Goal: Task Accomplishment & Management: Use online tool/utility

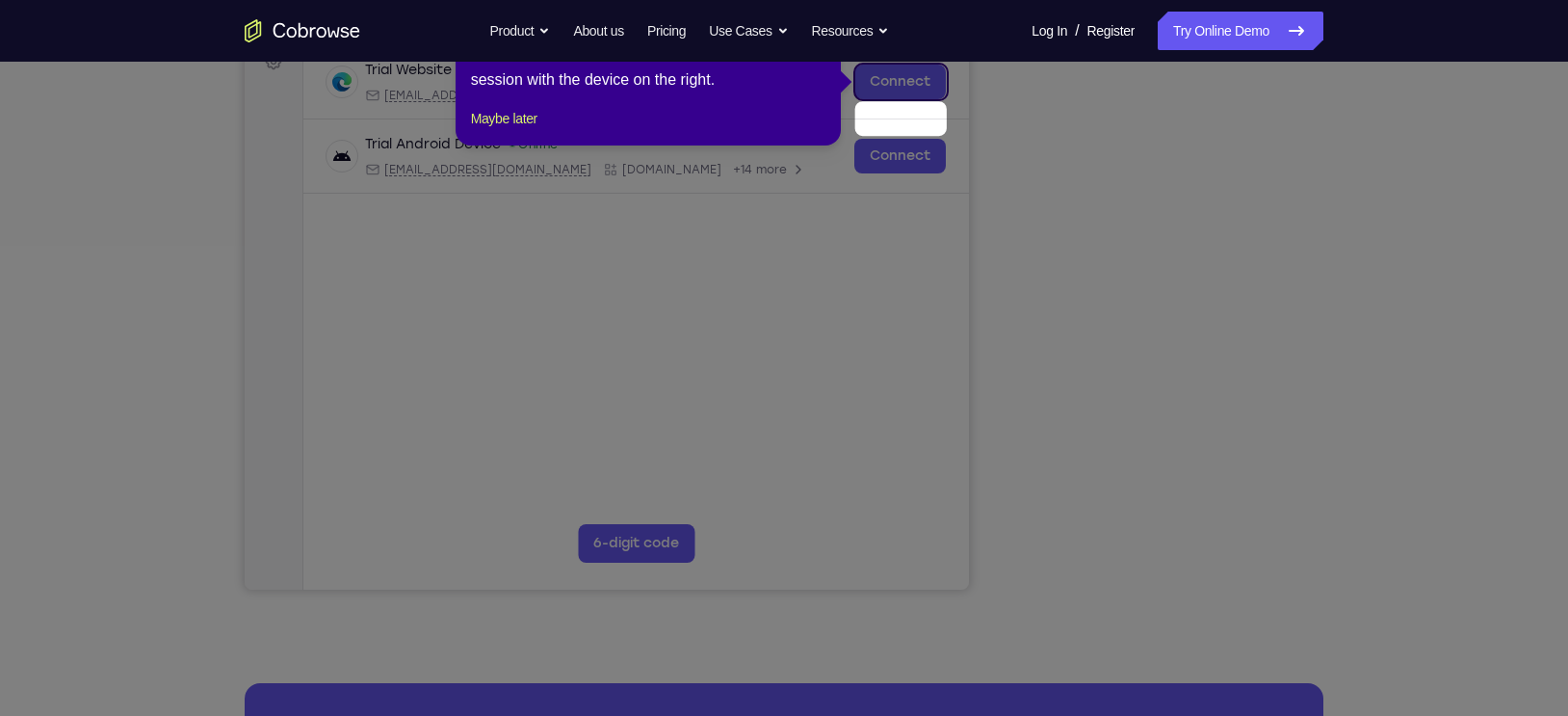
scroll to position [267, 0]
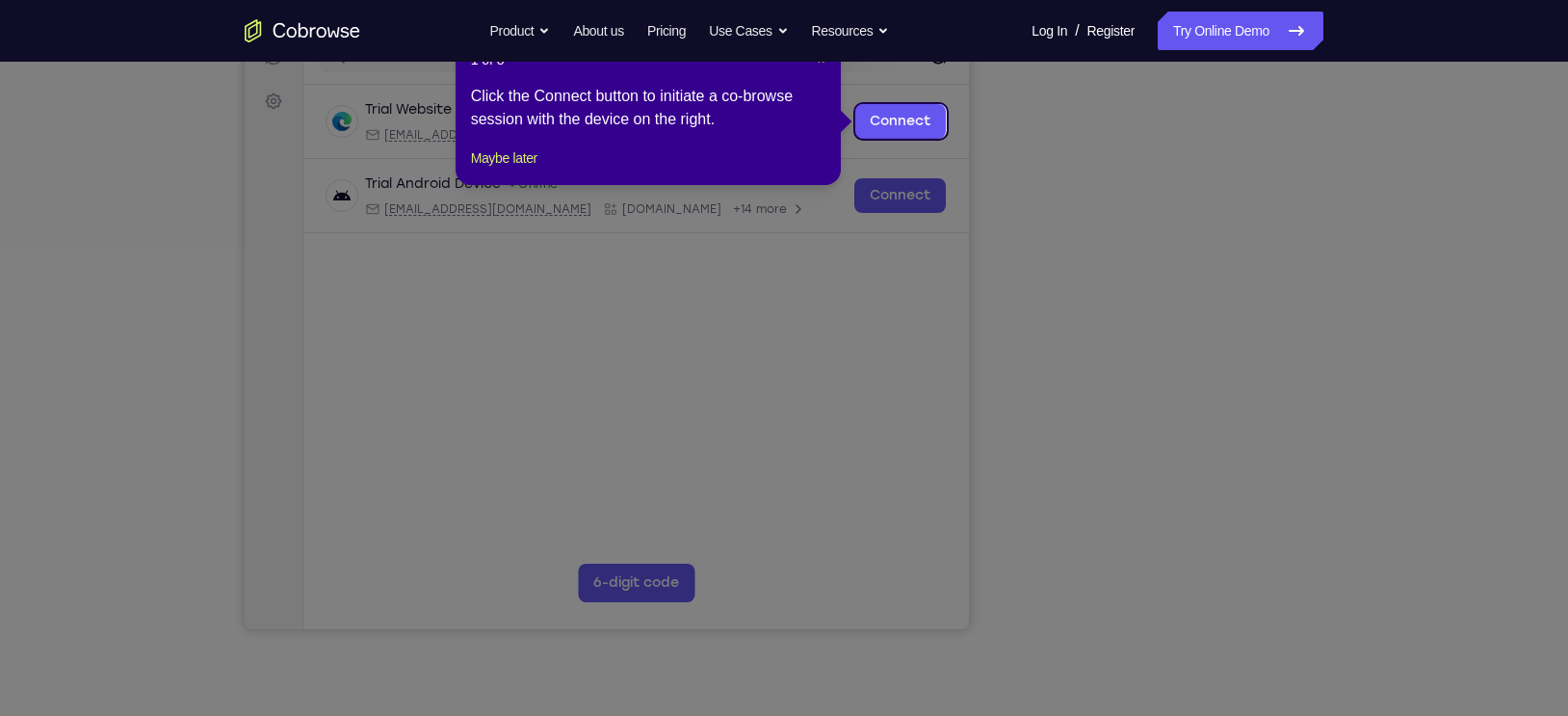
click at [816, 63] on span "×" at bounding box center [820, 60] width 8 height 16
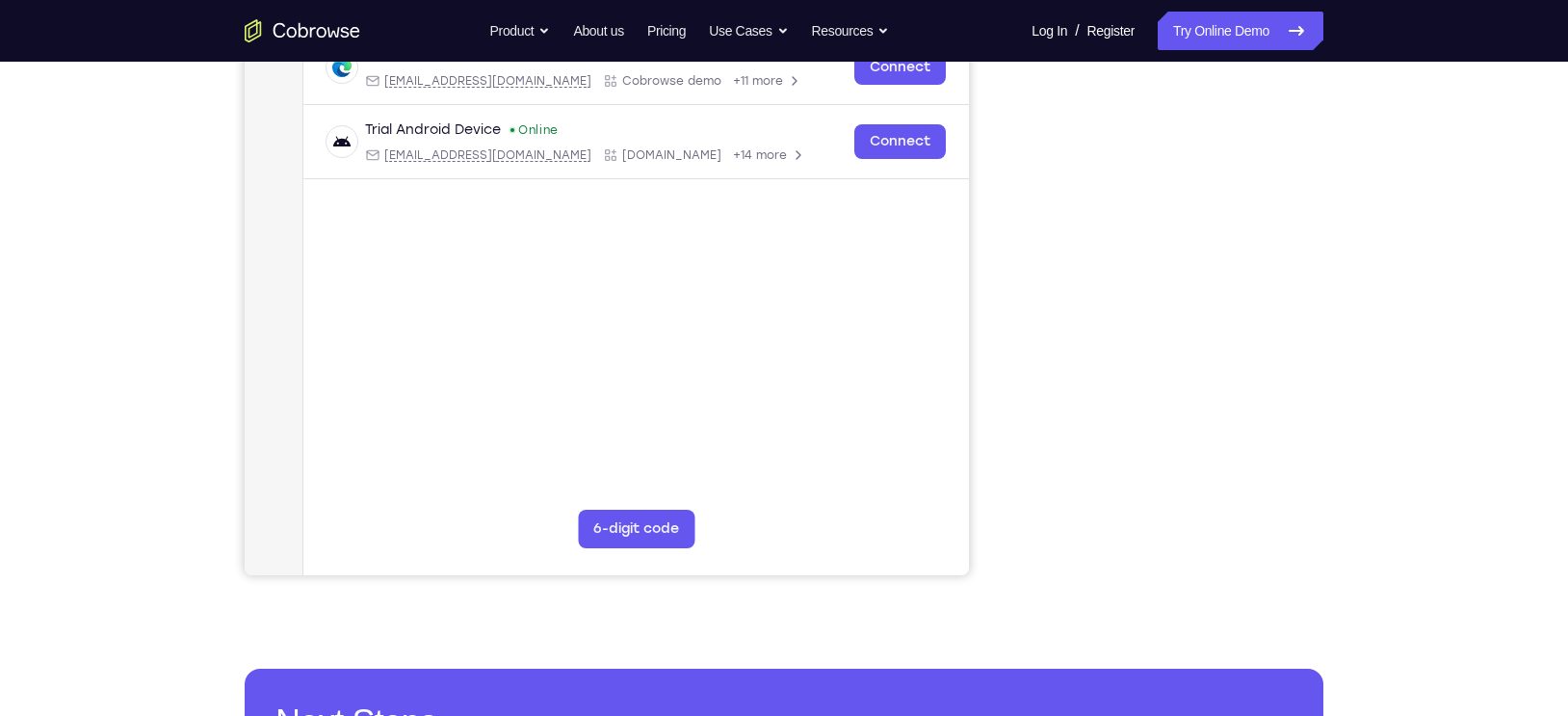
scroll to position [320, 0]
click at [1206, 30] on link "Try Online Demo" at bounding box center [1240, 31] width 166 height 39
click at [1199, 58] on nav "Go back Powerful, Flexible and Trustworthy. Avoid all extra friction for both A…" at bounding box center [784, 31] width 1568 height 62
drag, startPoint x: 1456, startPoint y: 211, endPoint x: 1248, endPoint y: 22, distance: 281.0
click at [1248, 22] on link "Try Online Demo" at bounding box center [1240, 31] width 166 height 39
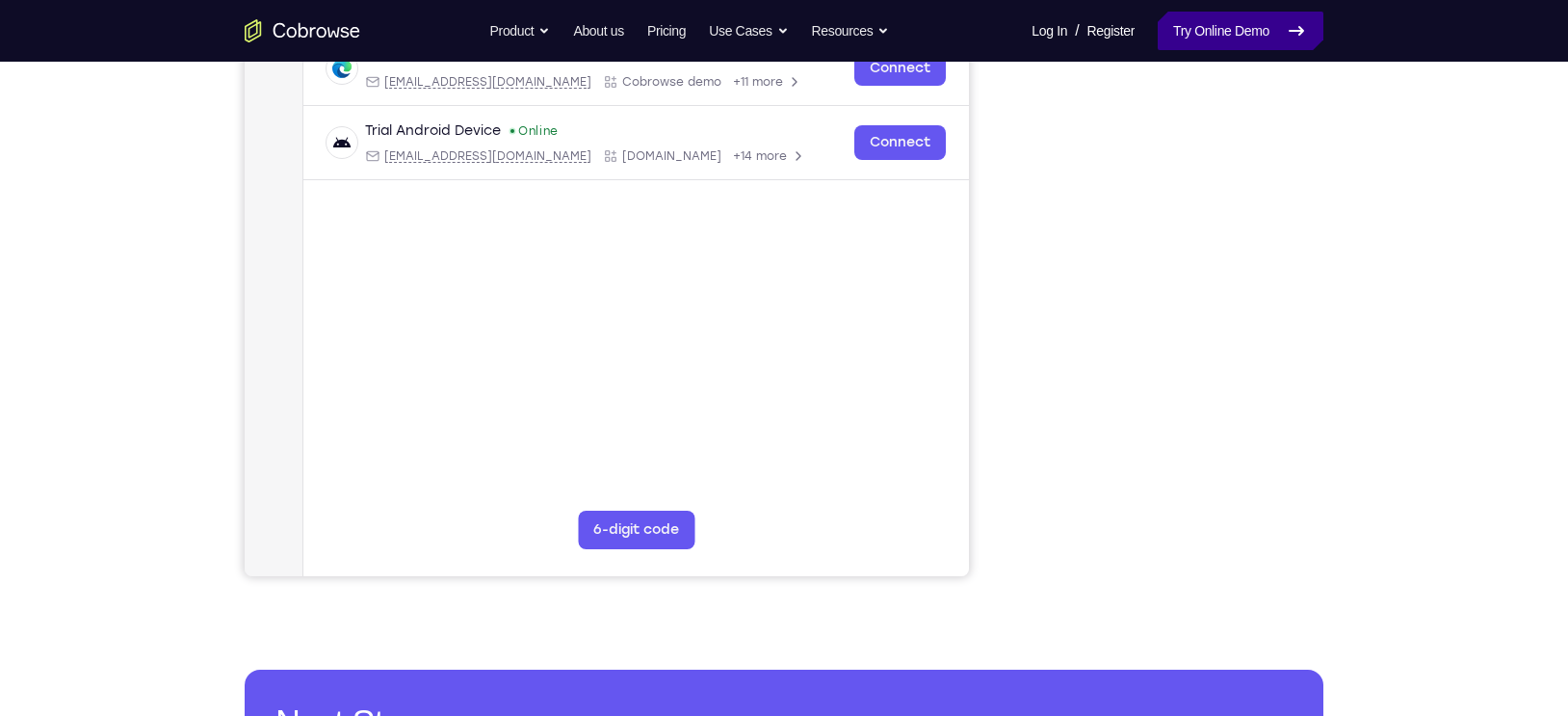
click at [1244, 37] on link "Try Online Demo" at bounding box center [1240, 31] width 166 height 39
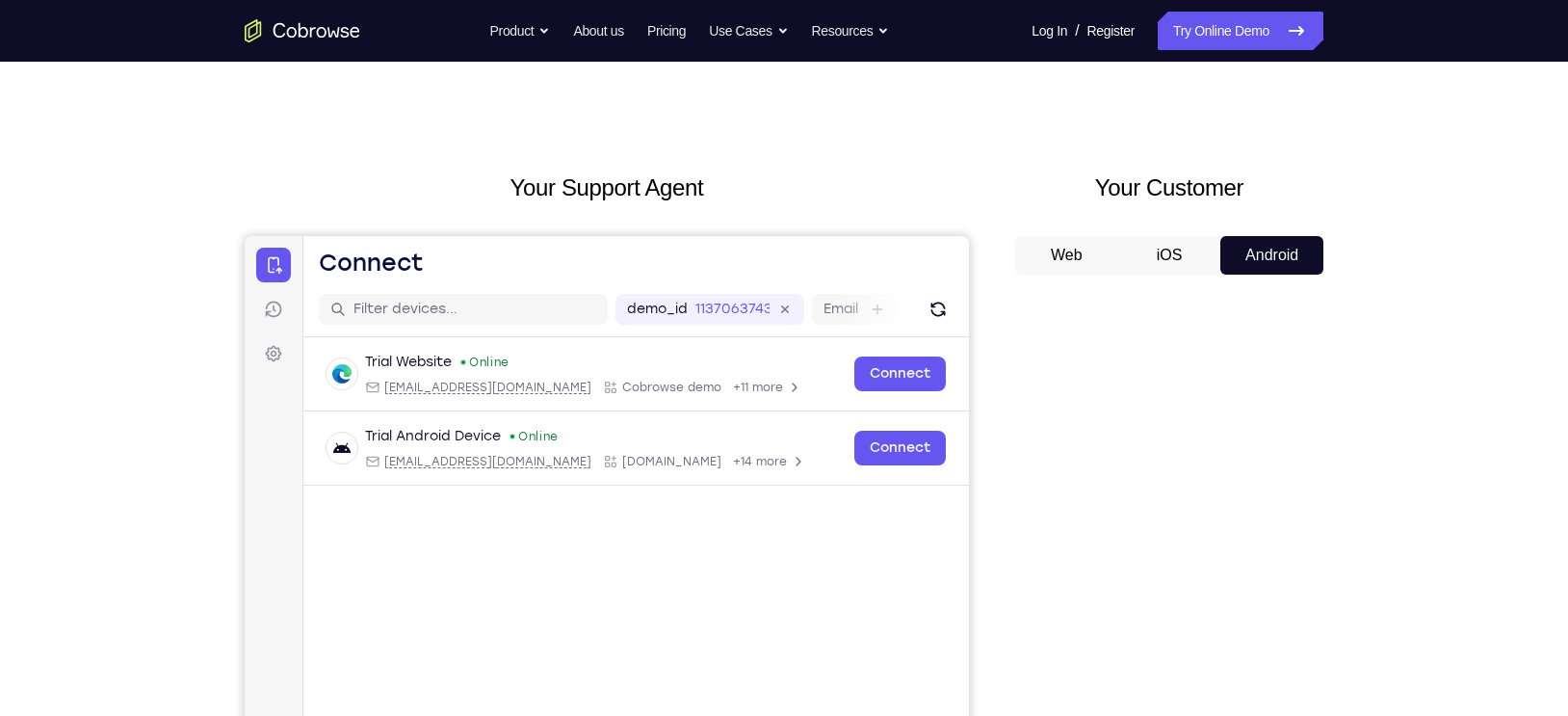
scroll to position [0, 0]
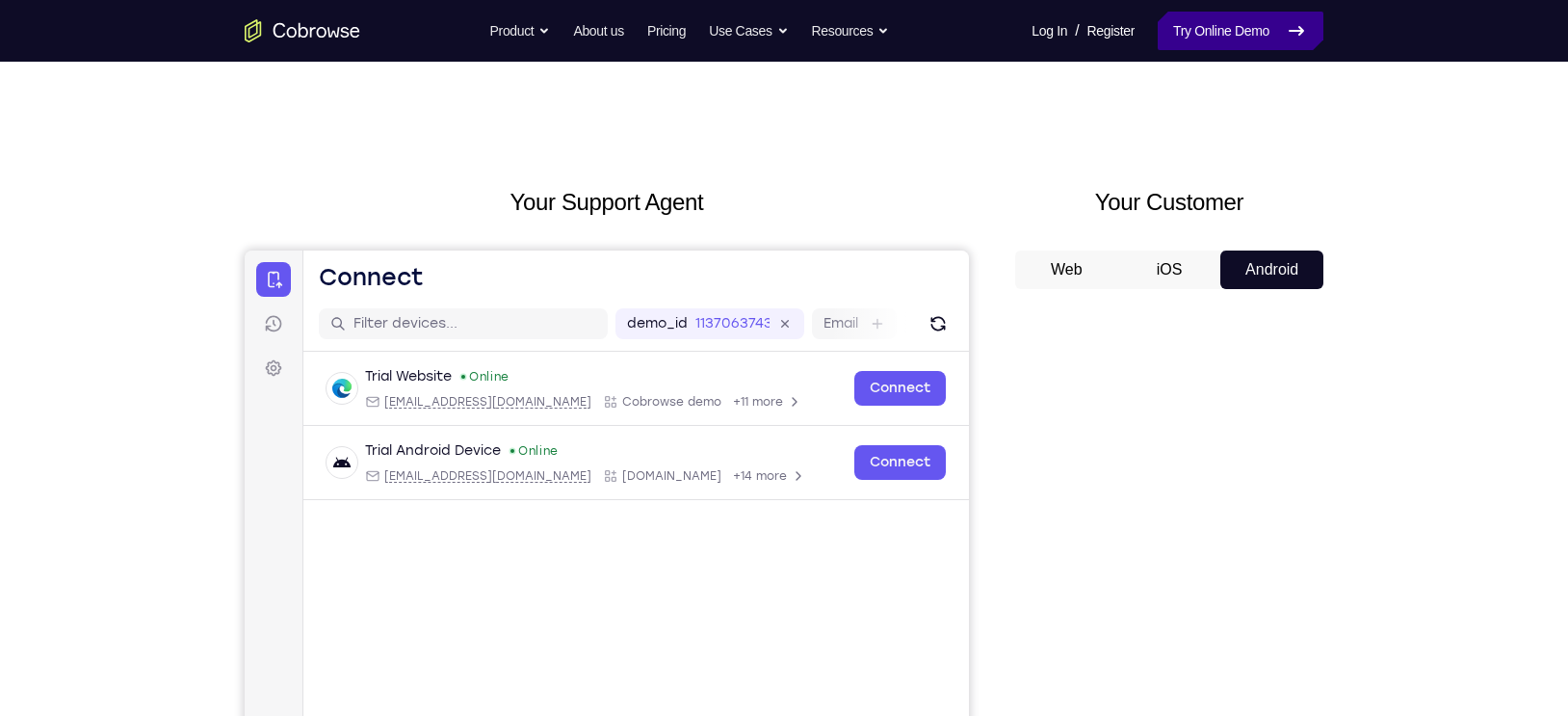
click at [1221, 33] on link "Try Online Demo" at bounding box center [1240, 31] width 166 height 39
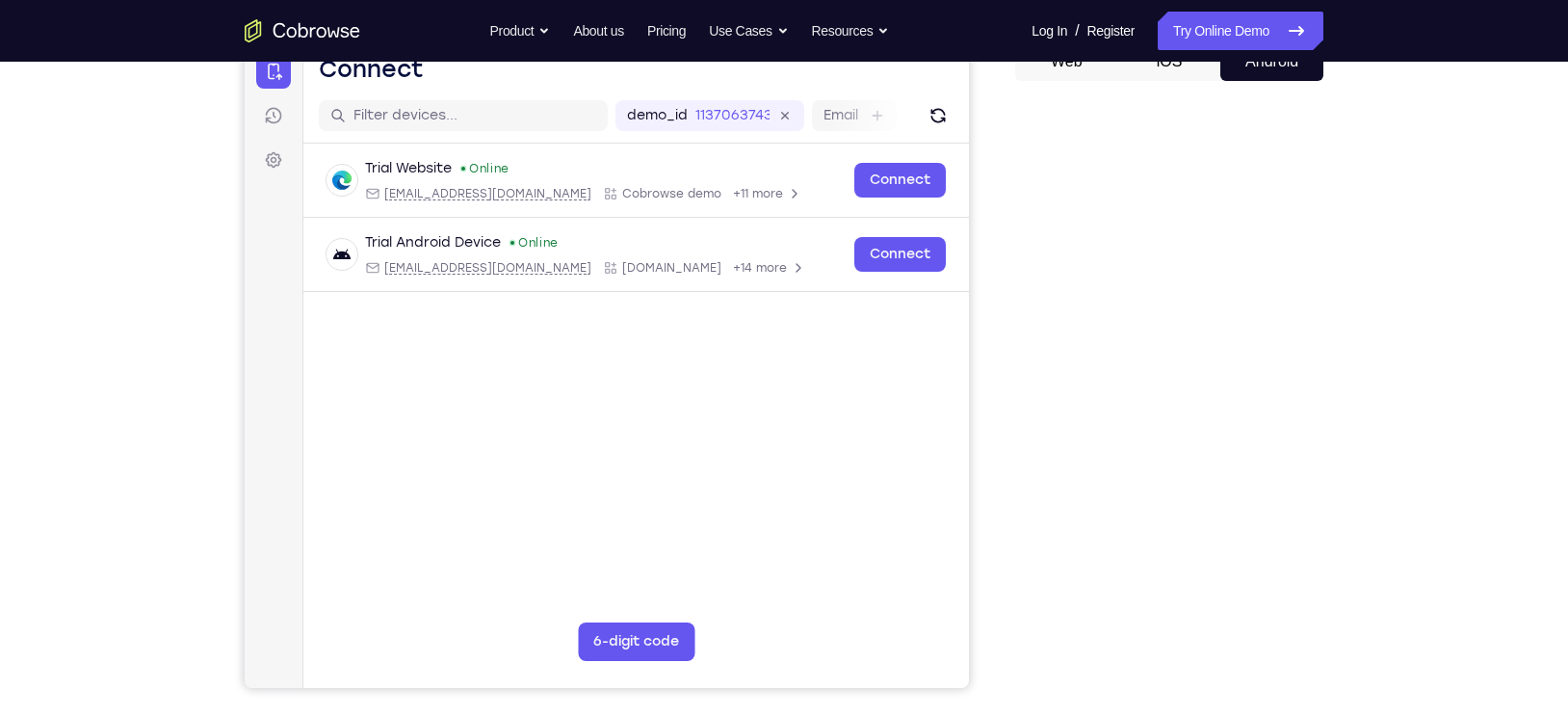
scroll to position [216, 0]
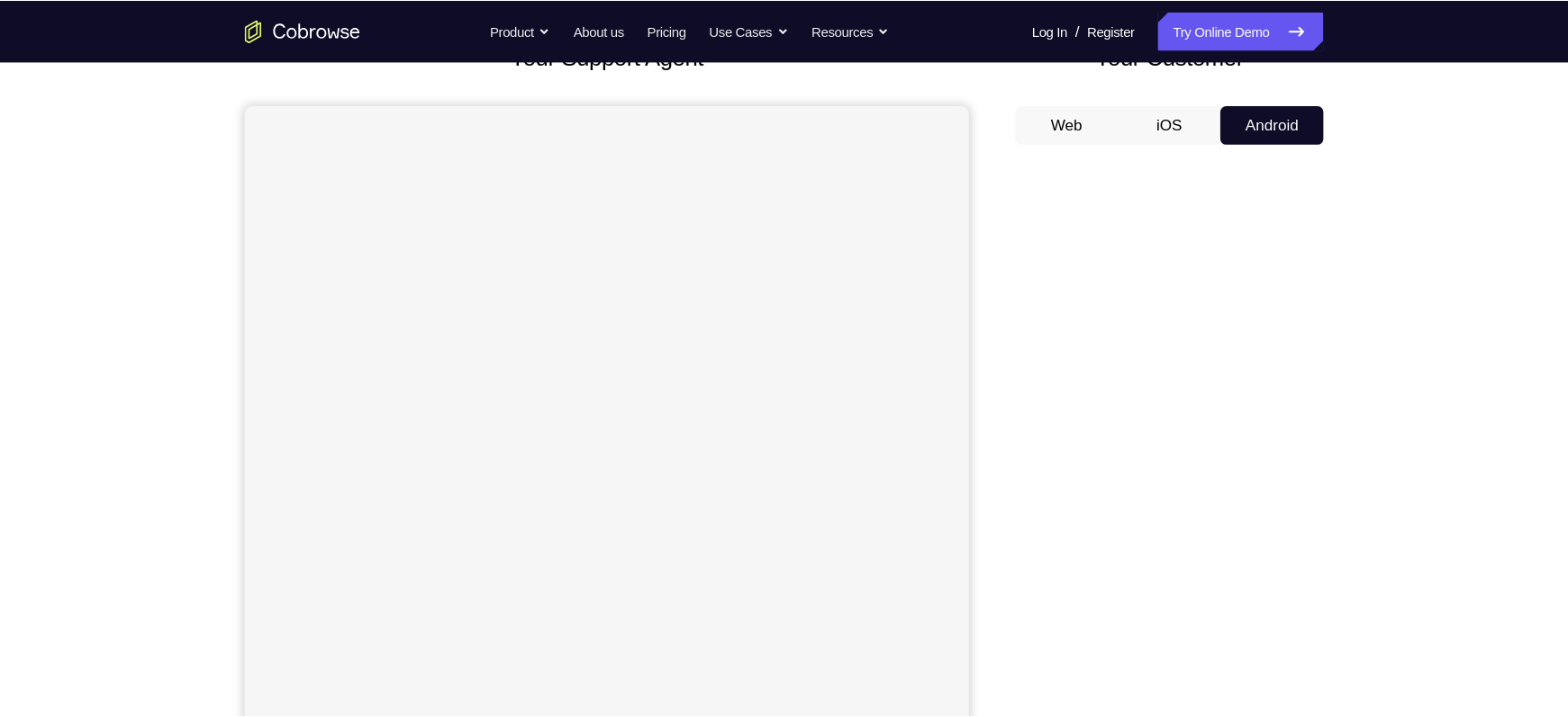
scroll to position [135, 0]
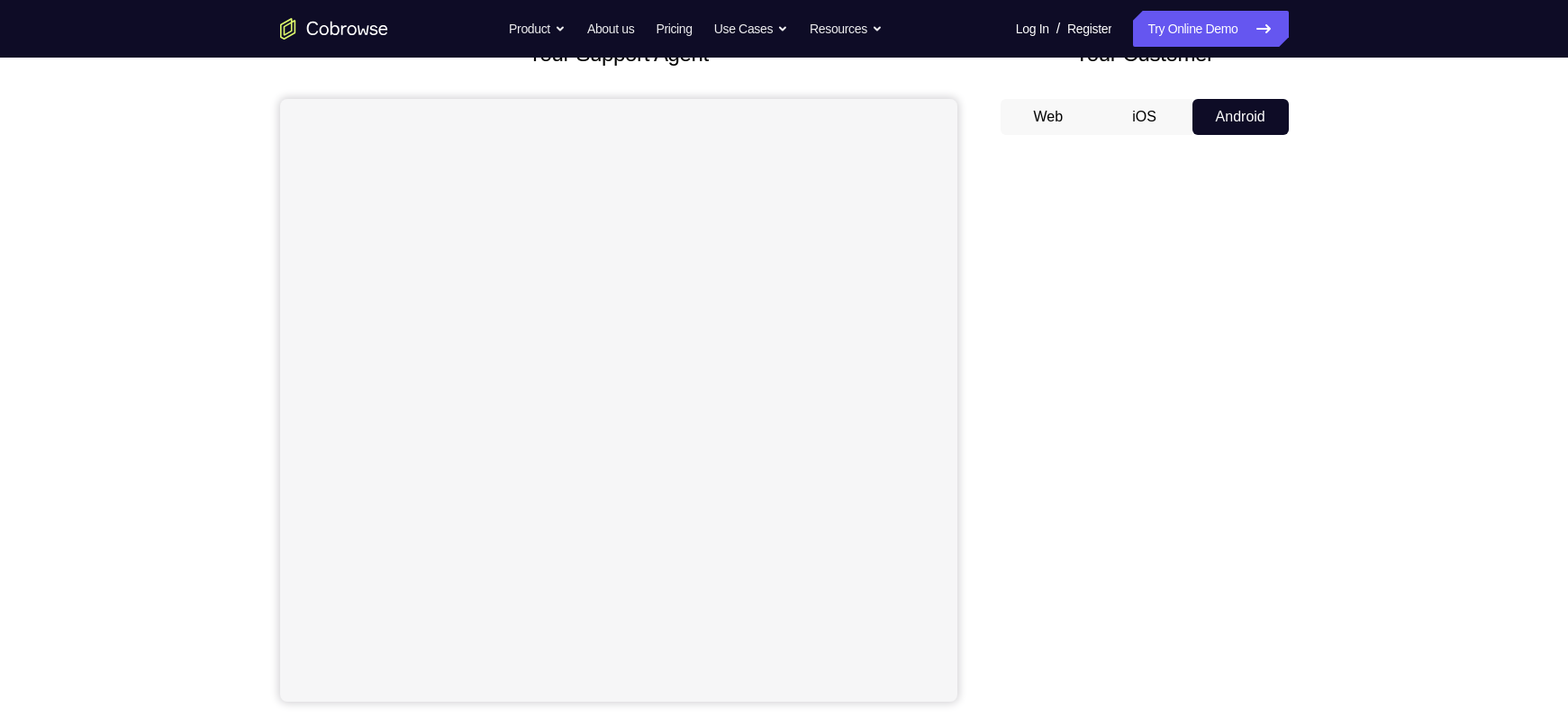
drag, startPoint x: 1378, startPoint y: 16, endPoint x: 975, endPoint y: 331, distance: 511.5
click at [975, 331] on div "Your Support Agent Your Customer Web iOS Android" at bounding box center [784, 371] width 1008 height 665
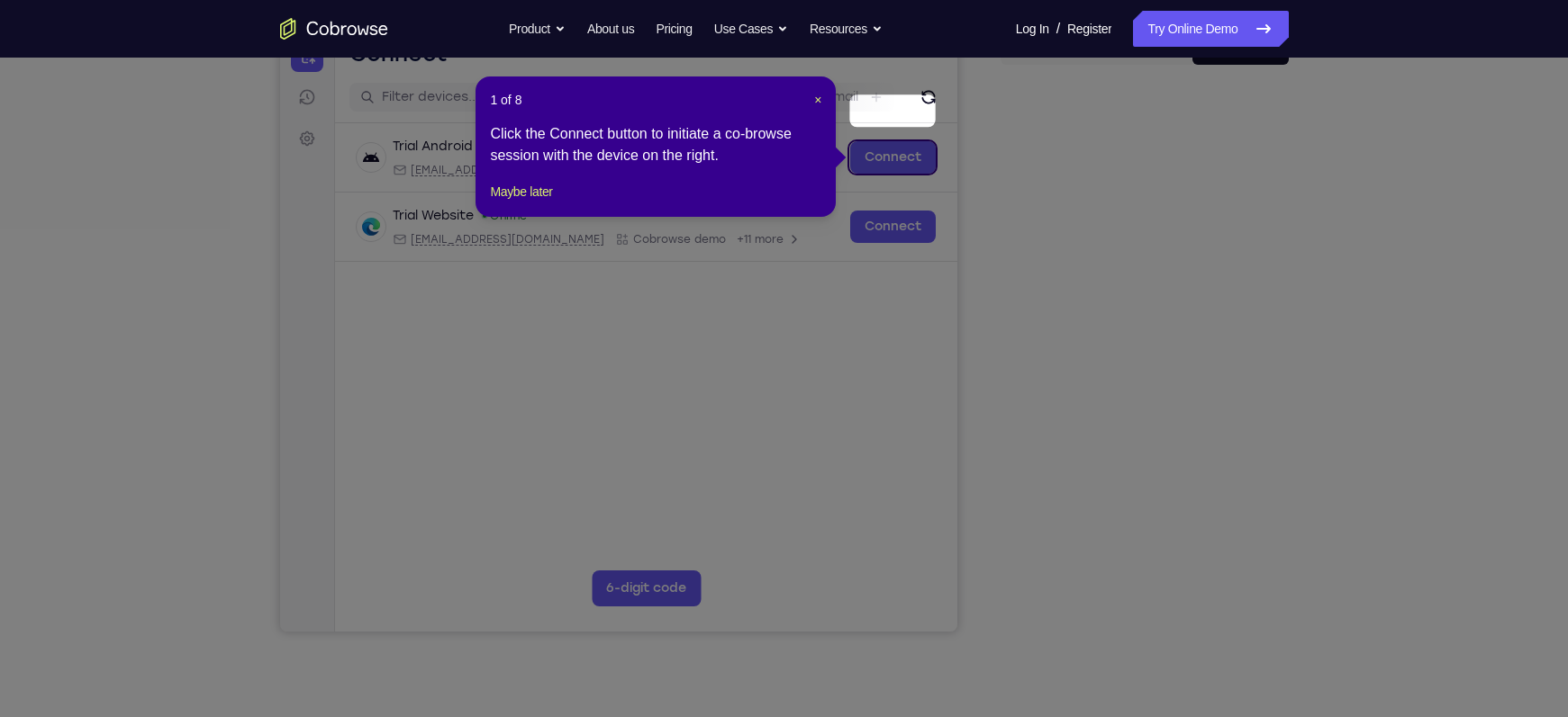
scroll to position [199, 0]
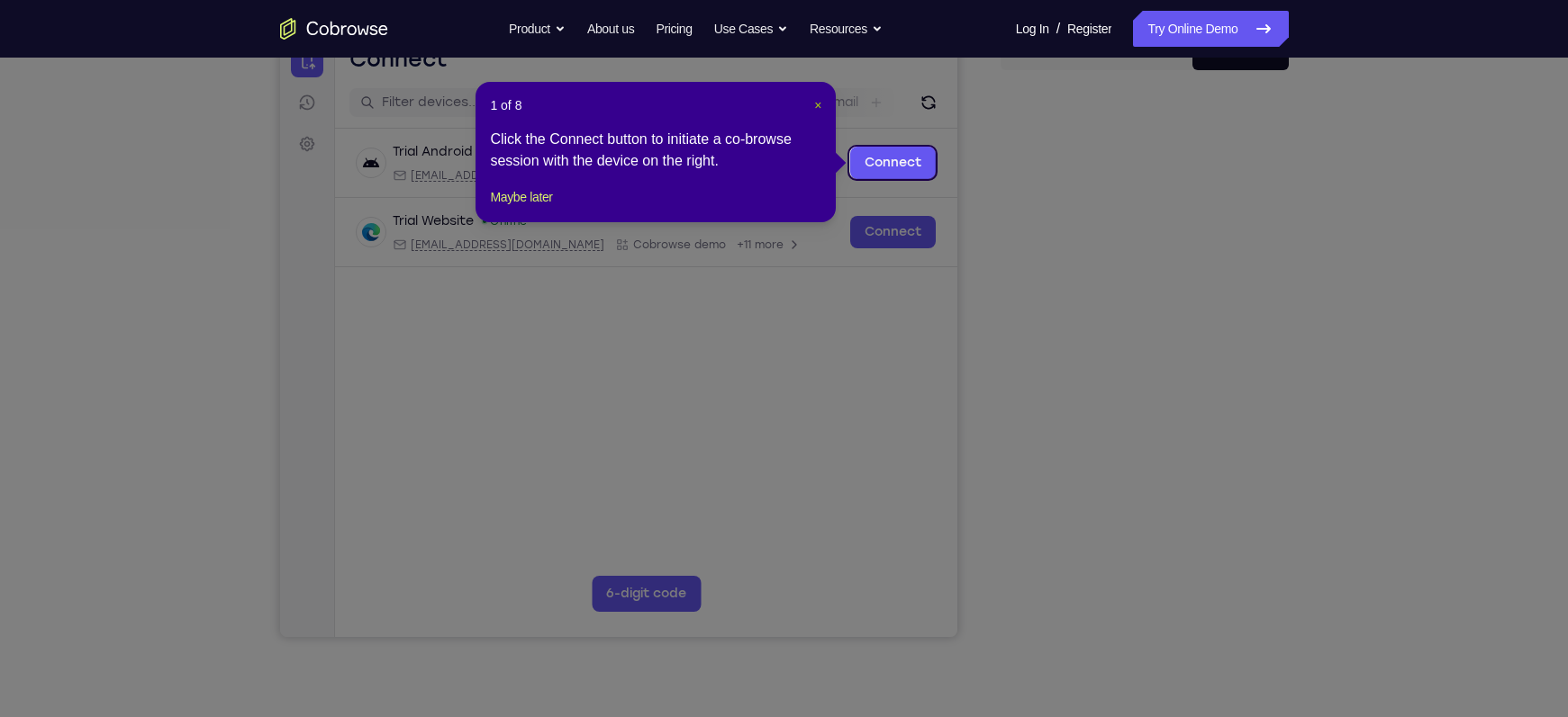
click at [814, 102] on span "×" at bounding box center [818, 105] width 7 height 15
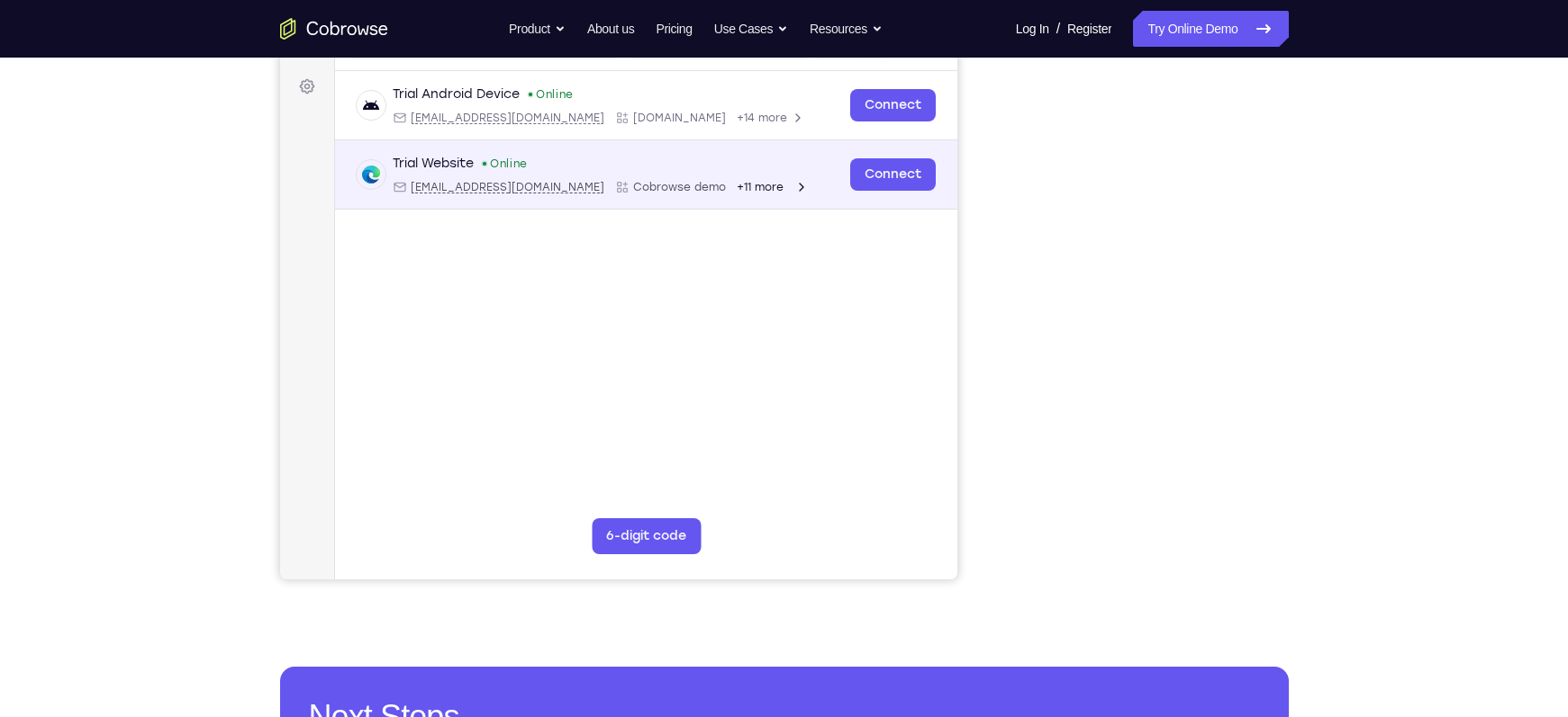
scroll to position [257, 0]
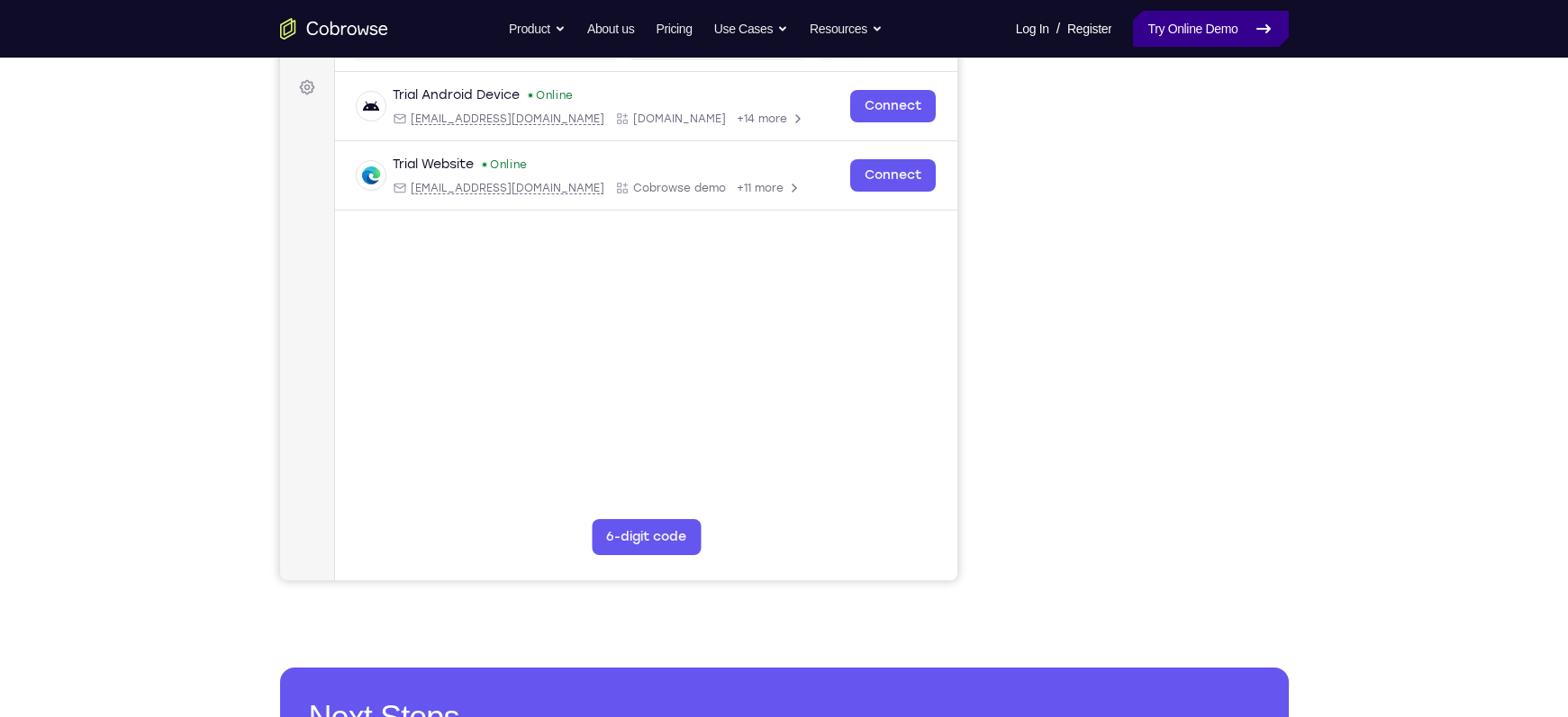
click at [1227, 34] on link "Try Online Demo" at bounding box center [1210, 29] width 155 height 36
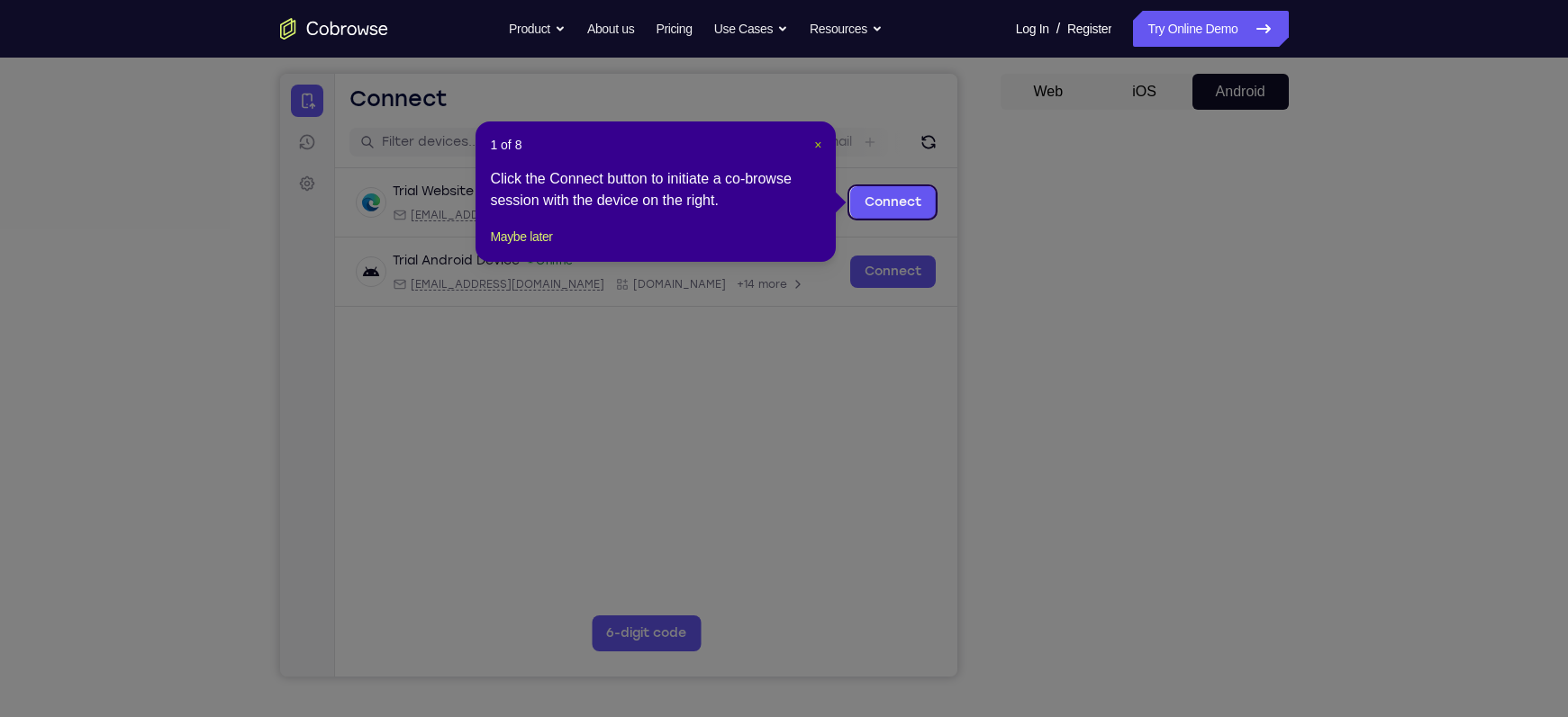
click at [818, 144] on span "×" at bounding box center [818, 145] width 7 height 15
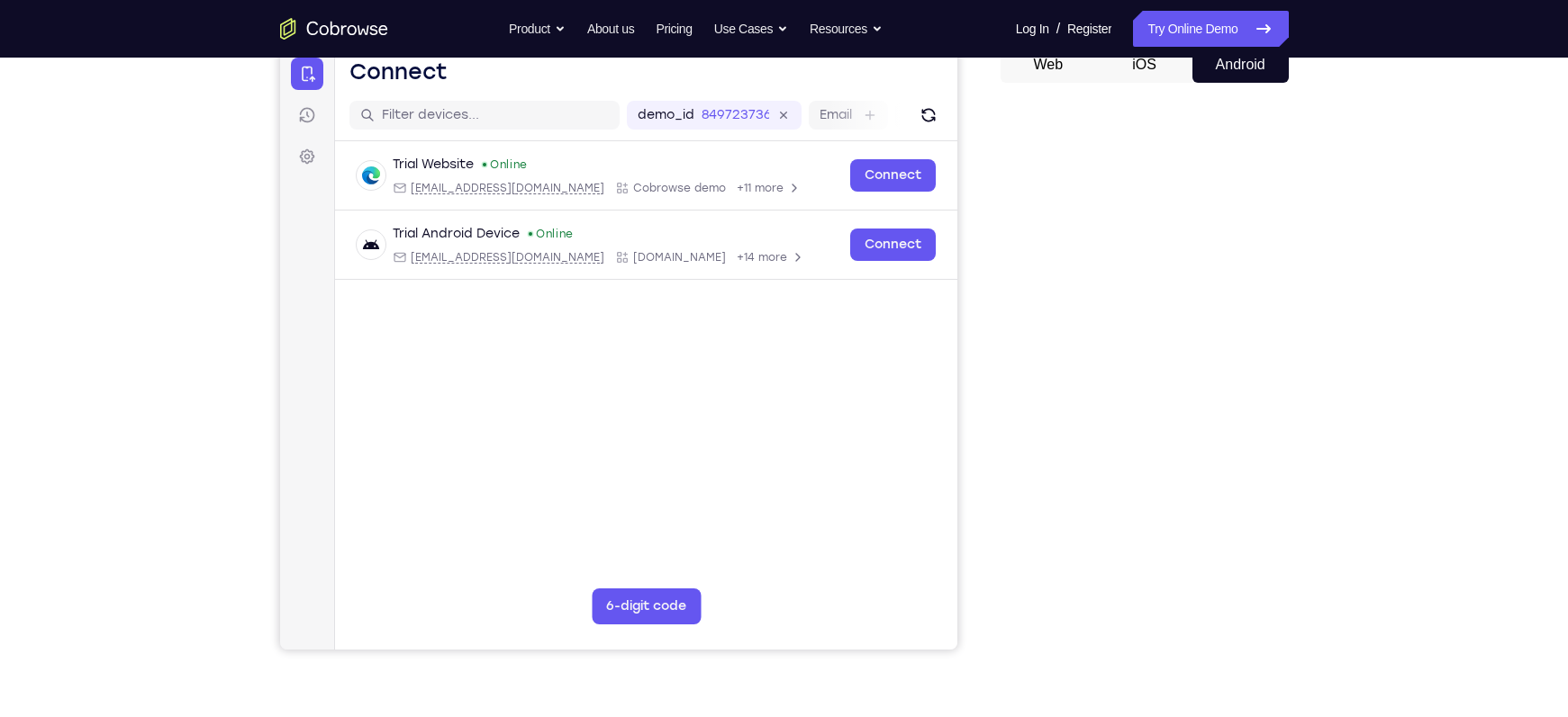
scroll to position [150, 0]
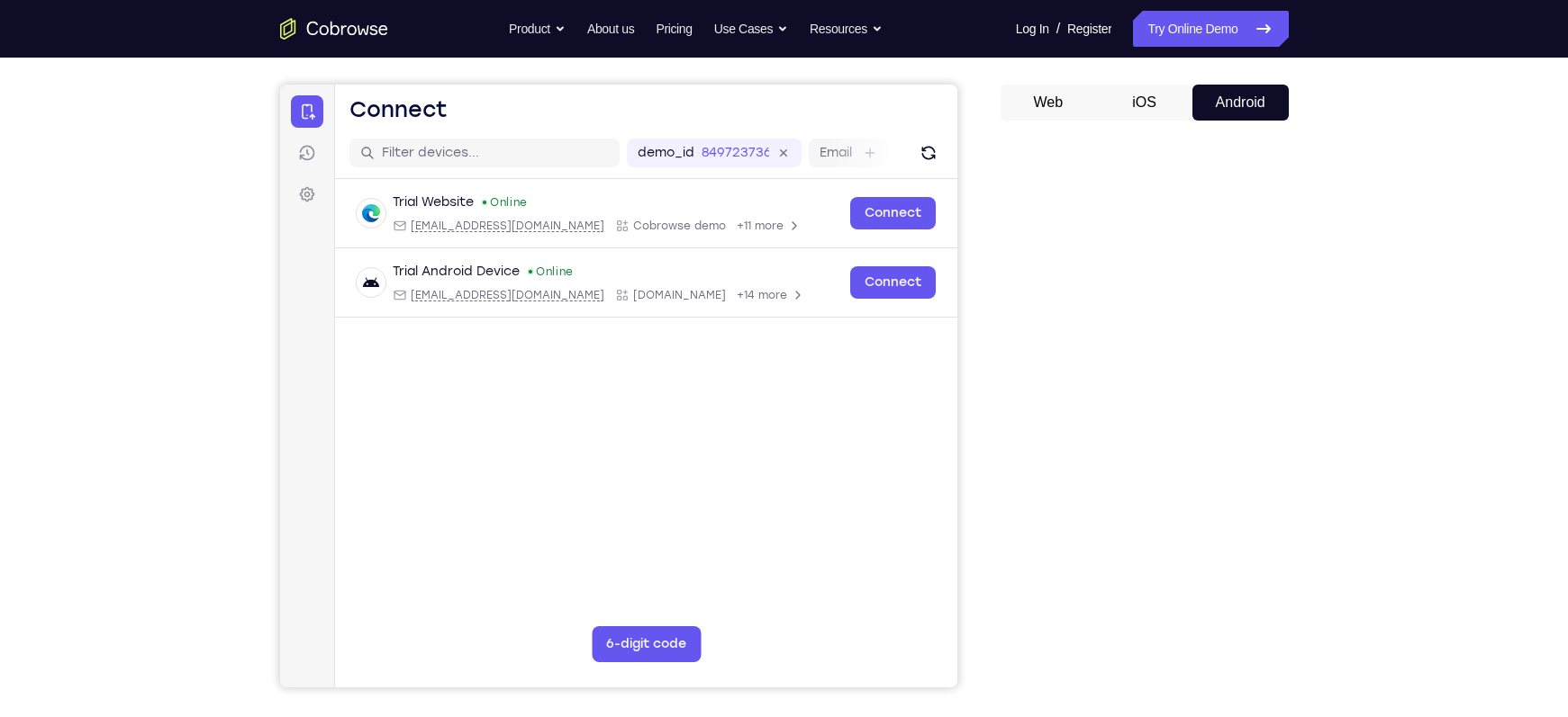
drag, startPoint x: 1307, startPoint y: 317, endPoint x: 989, endPoint y: 441, distance: 341.3
click at [989, 441] on div "Your Support Agent Your Customer Web iOS Android" at bounding box center [784, 356] width 1008 height 665
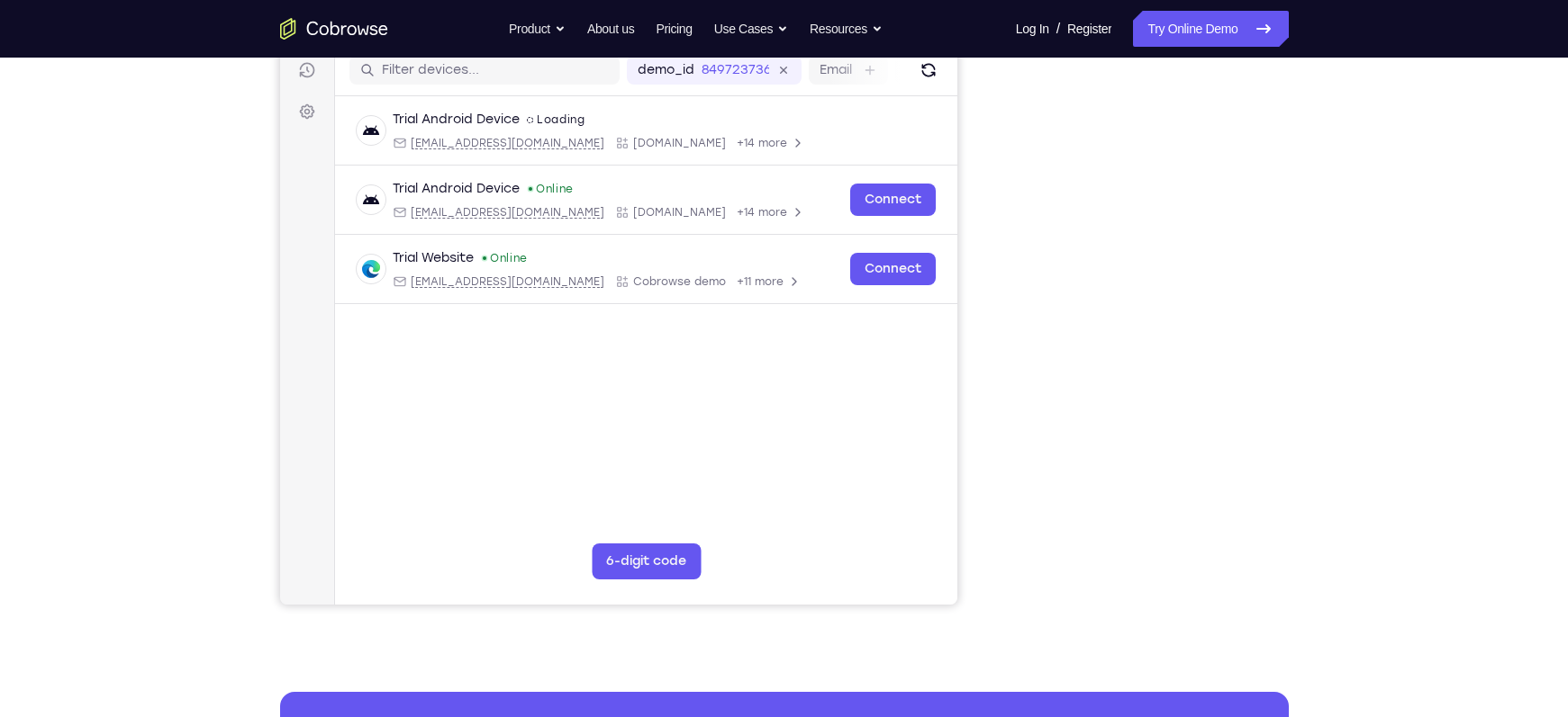
scroll to position [149, 0]
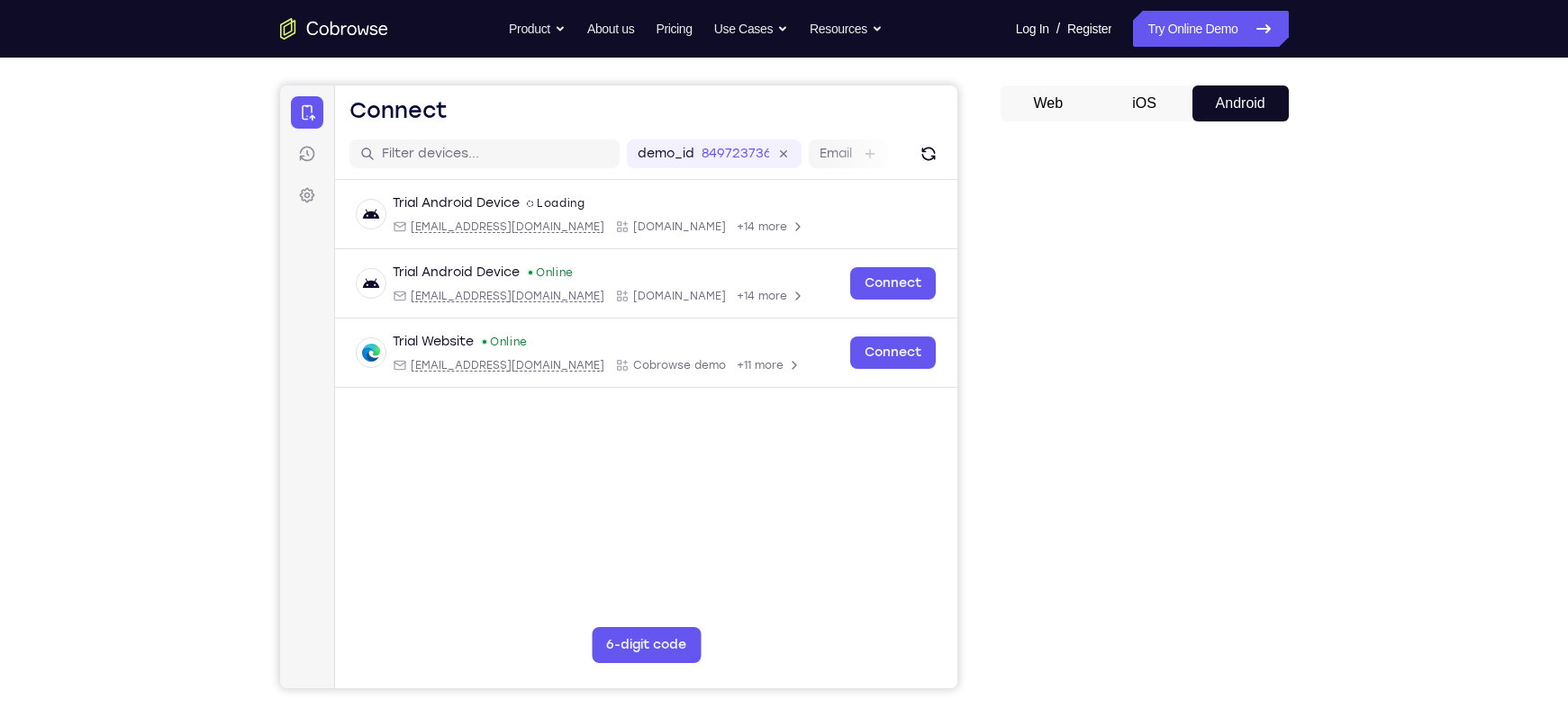
drag, startPoint x: 1301, startPoint y: 326, endPoint x: 980, endPoint y: 262, distance: 327.3
click at [980, 262] on div "Your Support Agent Your Customer Web iOS Android" at bounding box center [784, 357] width 1008 height 665
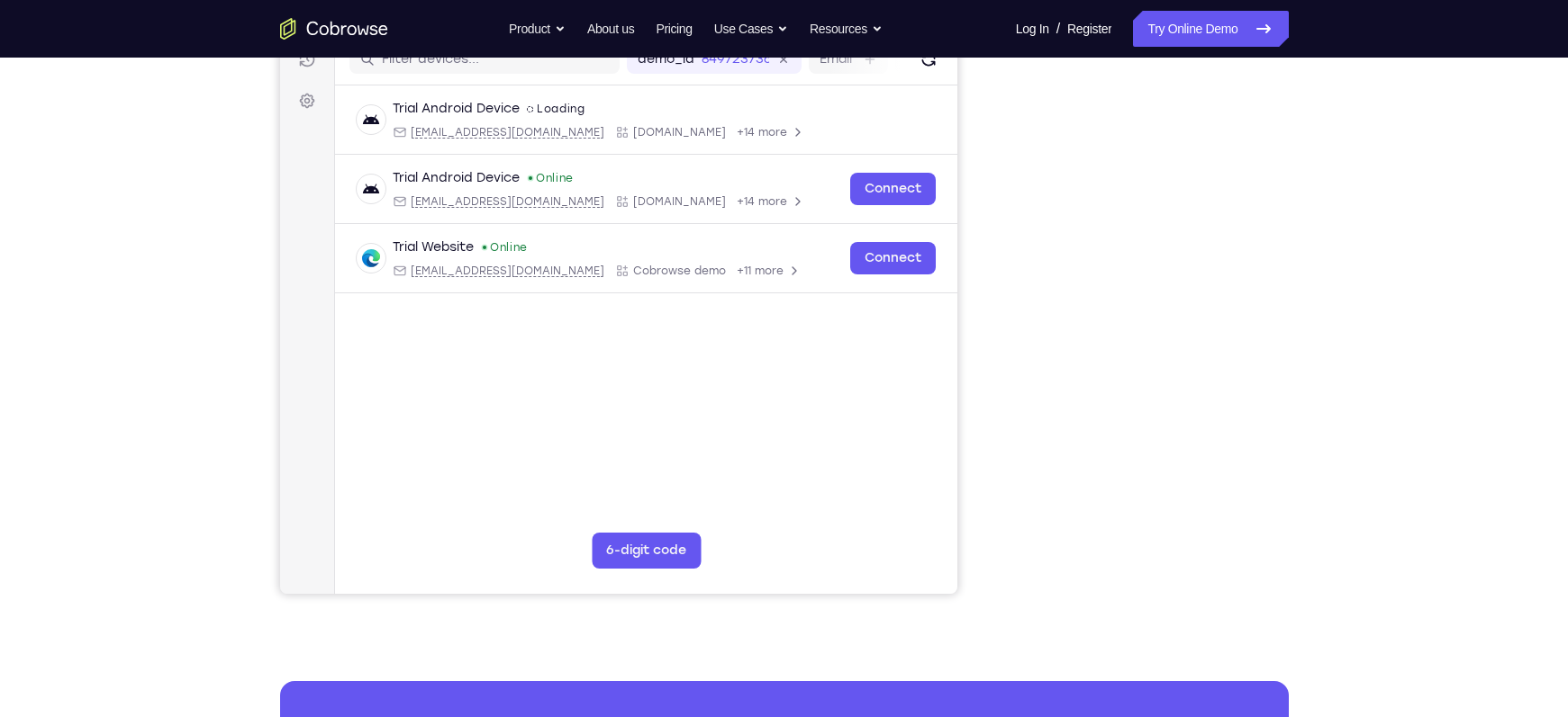
scroll to position [246, 0]
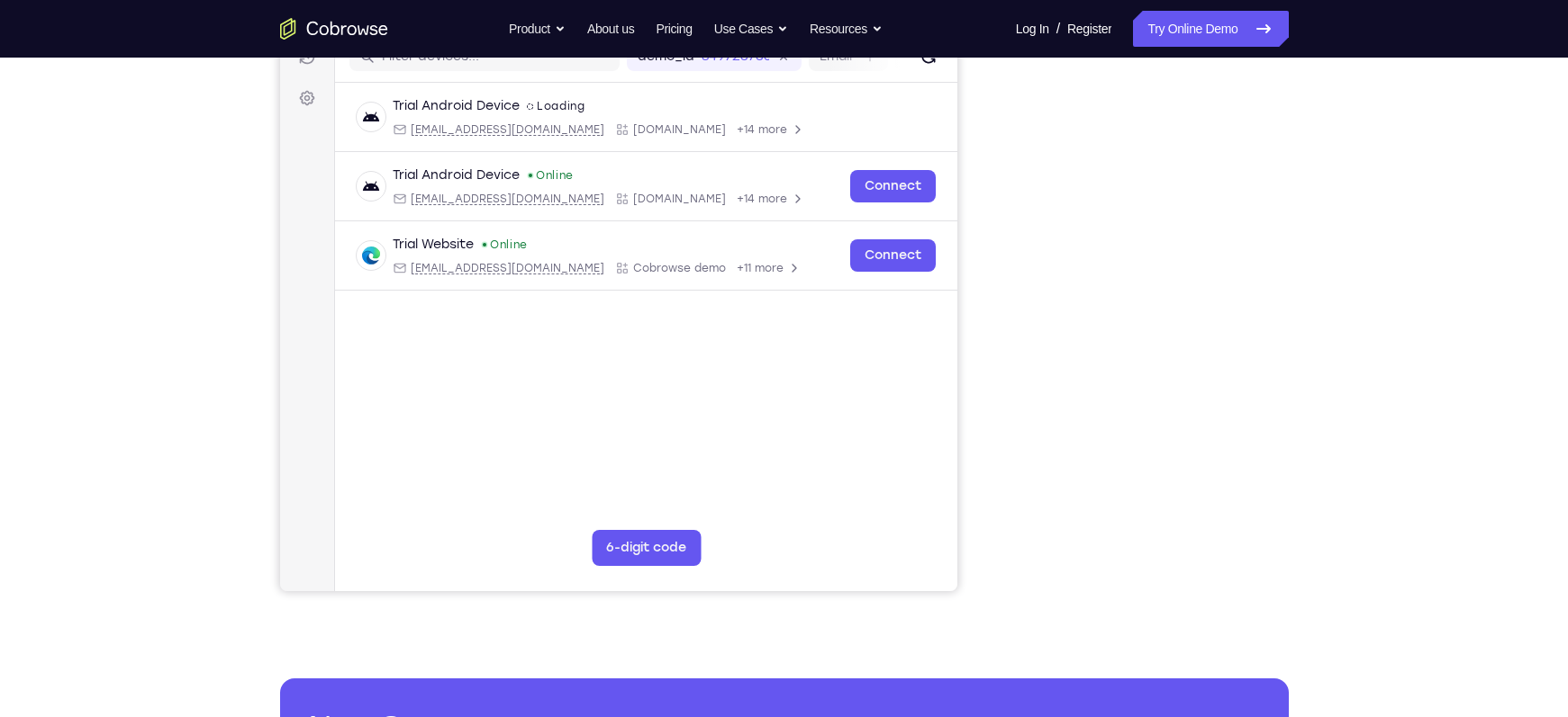
drag, startPoint x: 989, startPoint y: 277, endPoint x: 987, endPoint y: 354, distance: 77.0
click at [987, 354] on div "Your Support Agent Your Customer Web iOS Android" at bounding box center [784, 260] width 1008 height 665
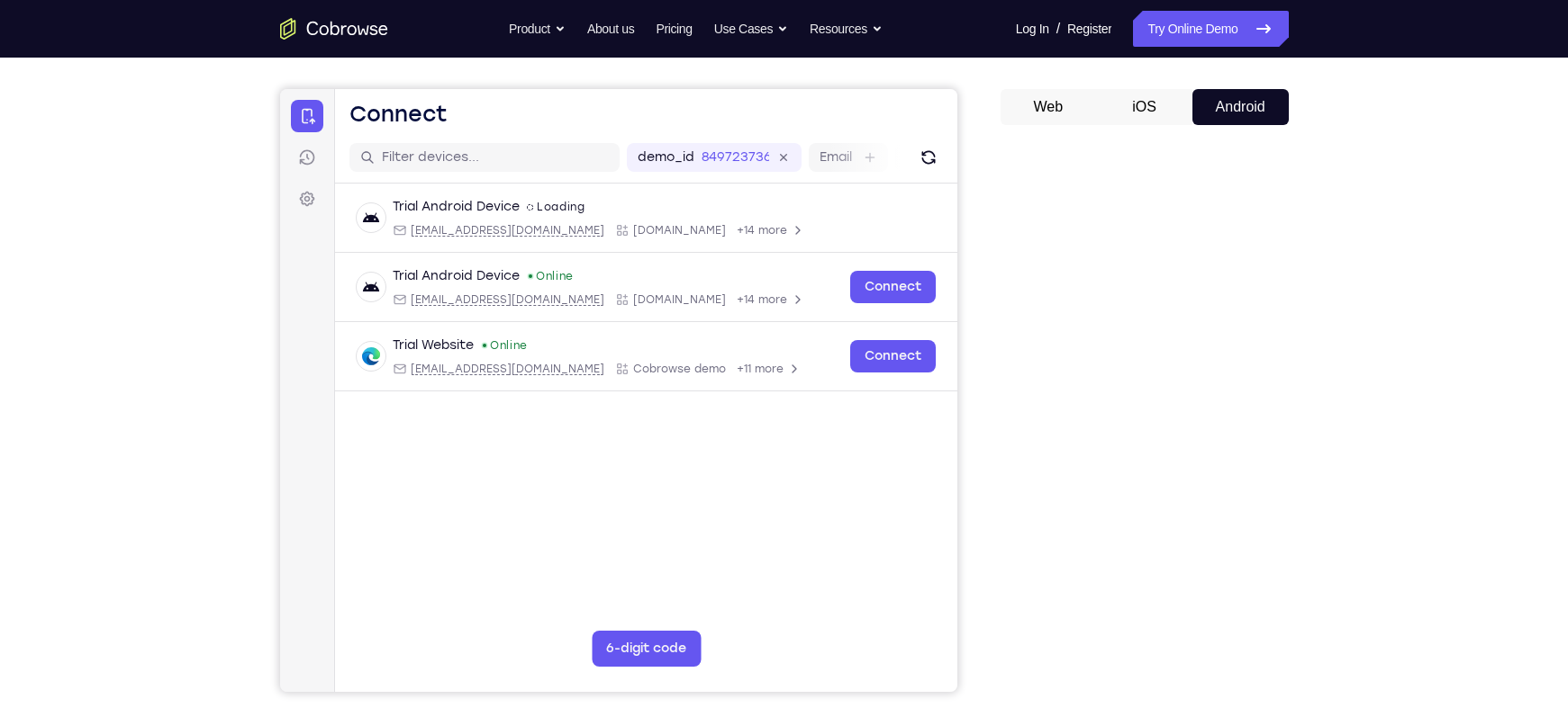
scroll to position [142, 0]
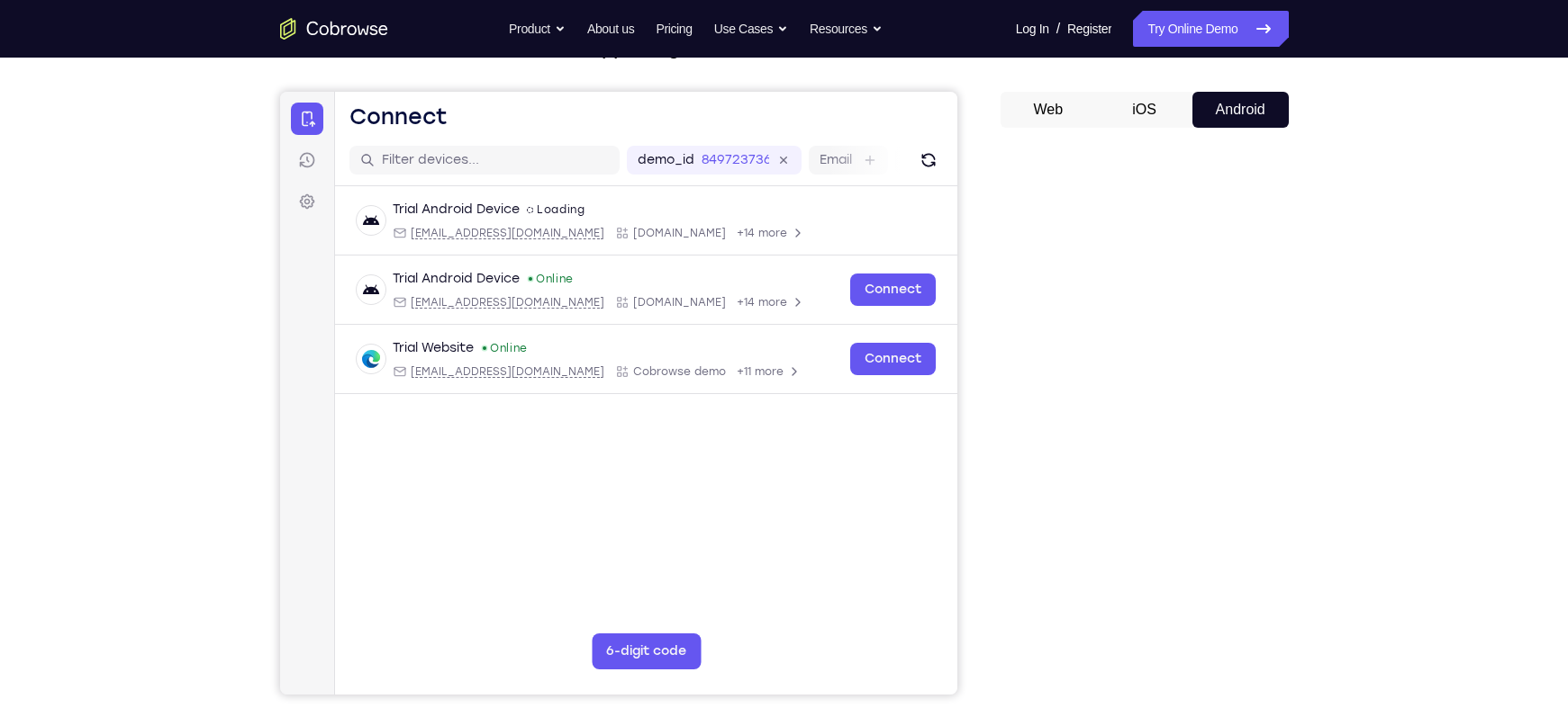
drag, startPoint x: 987, startPoint y: 354, endPoint x: 975, endPoint y: 485, distance: 131.5
click at [975, 485] on div "Your Support Agent Your Customer Web iOS Android" at bounding box center [784, 363] width 1008 height 665
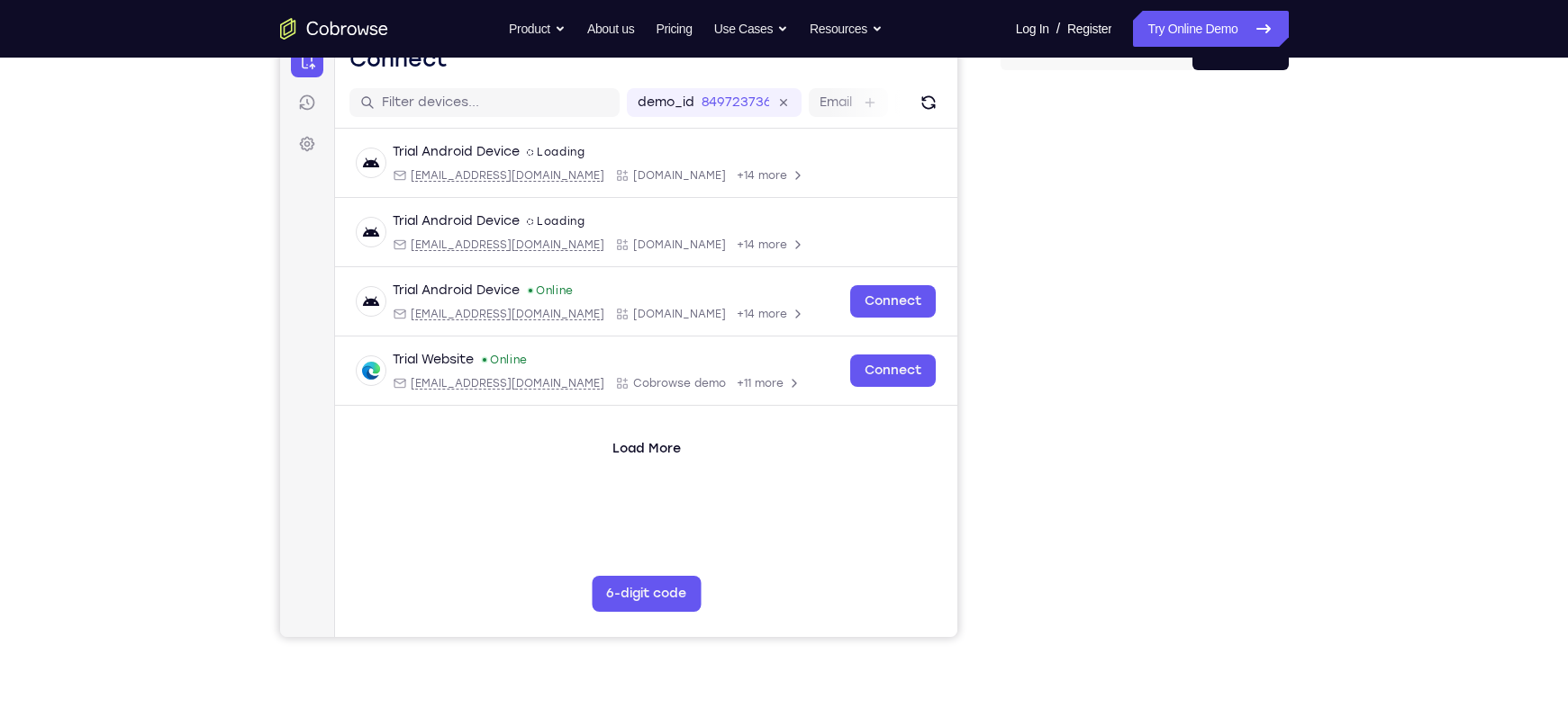
scroll to position [196, 0]
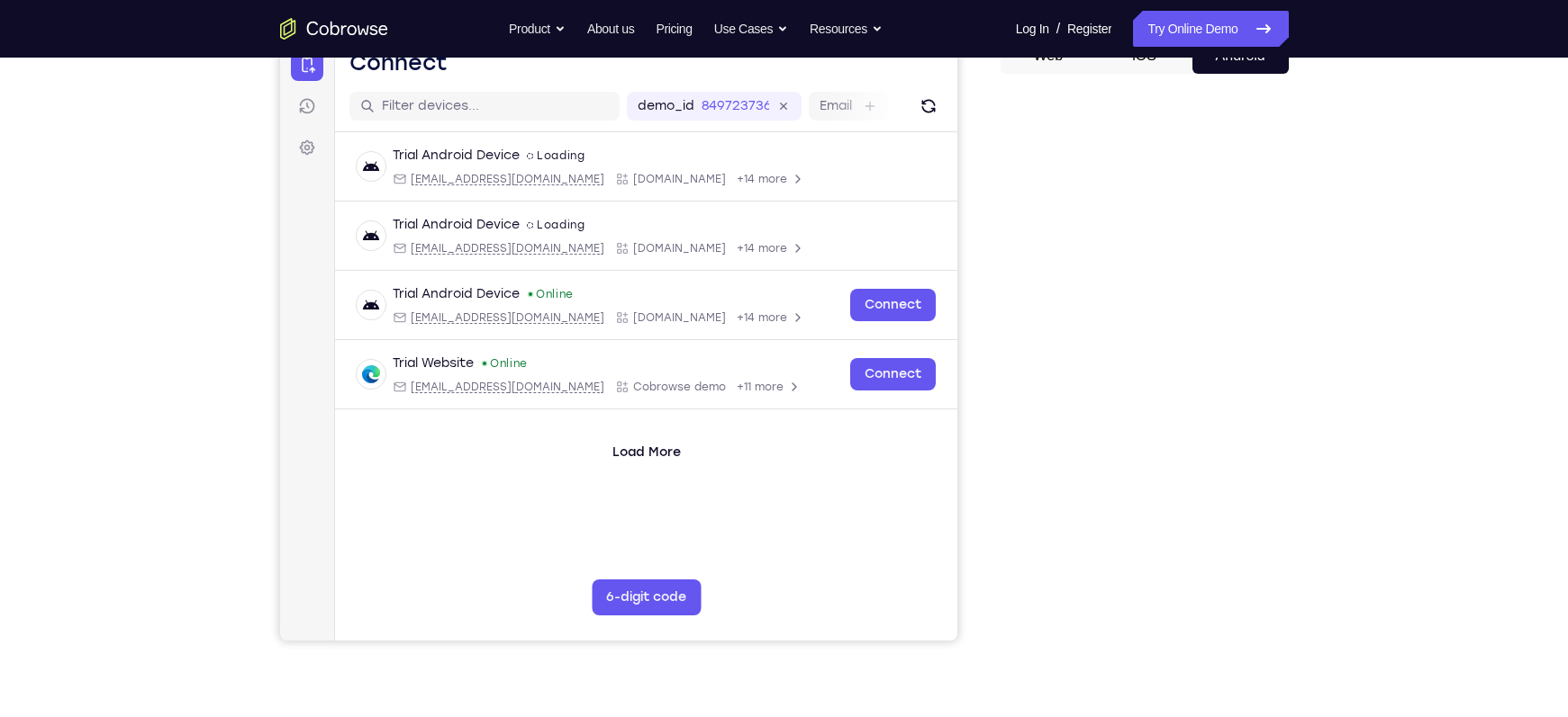
drag, startPoint x: 1236, startPoint y: 508, endPoint x: 969, endPoint y: 451, distance: 273.0
click at [969, 451] on div "Your Support Agent Your Customer Web iOS Android" at bounding box center [784, 309] width 1008 height 665
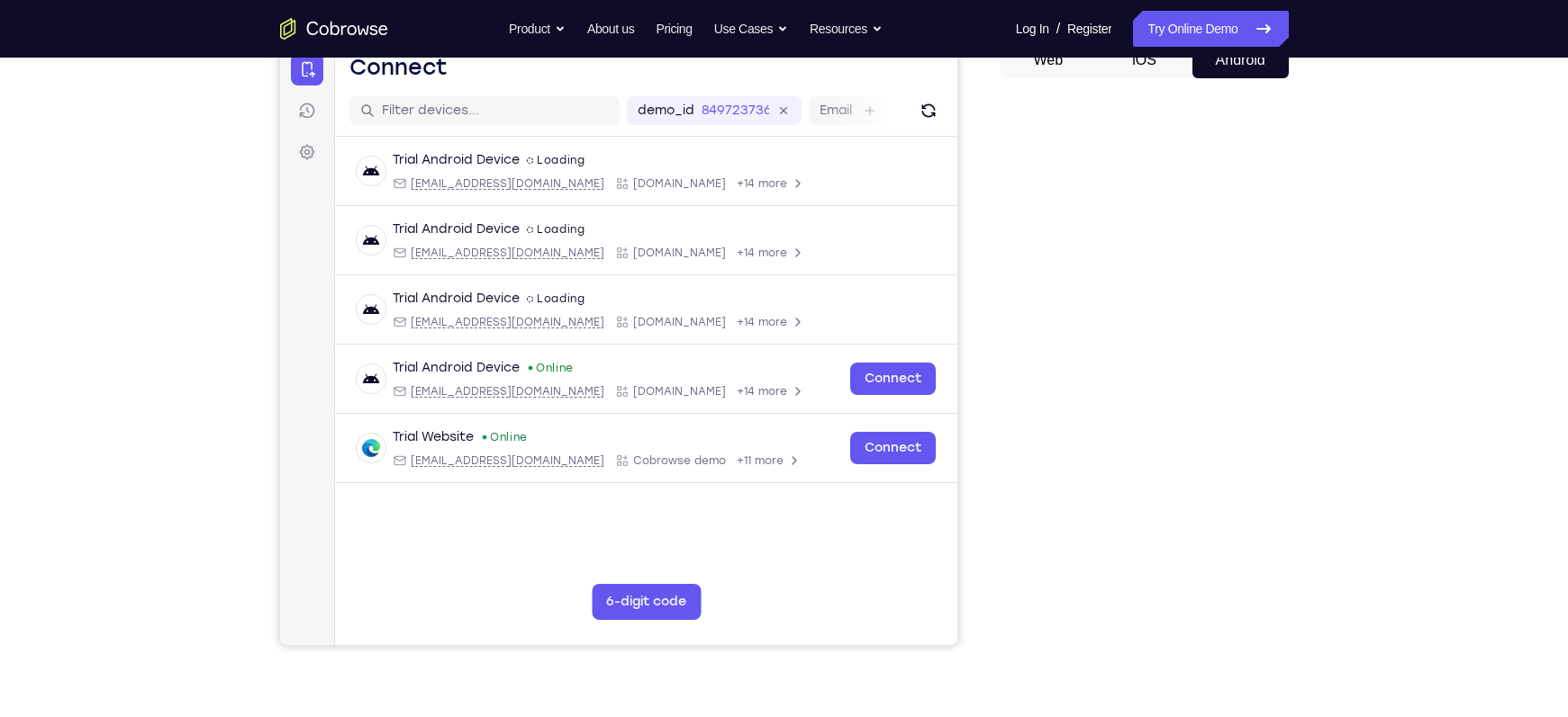
scroll to position [111, 0]
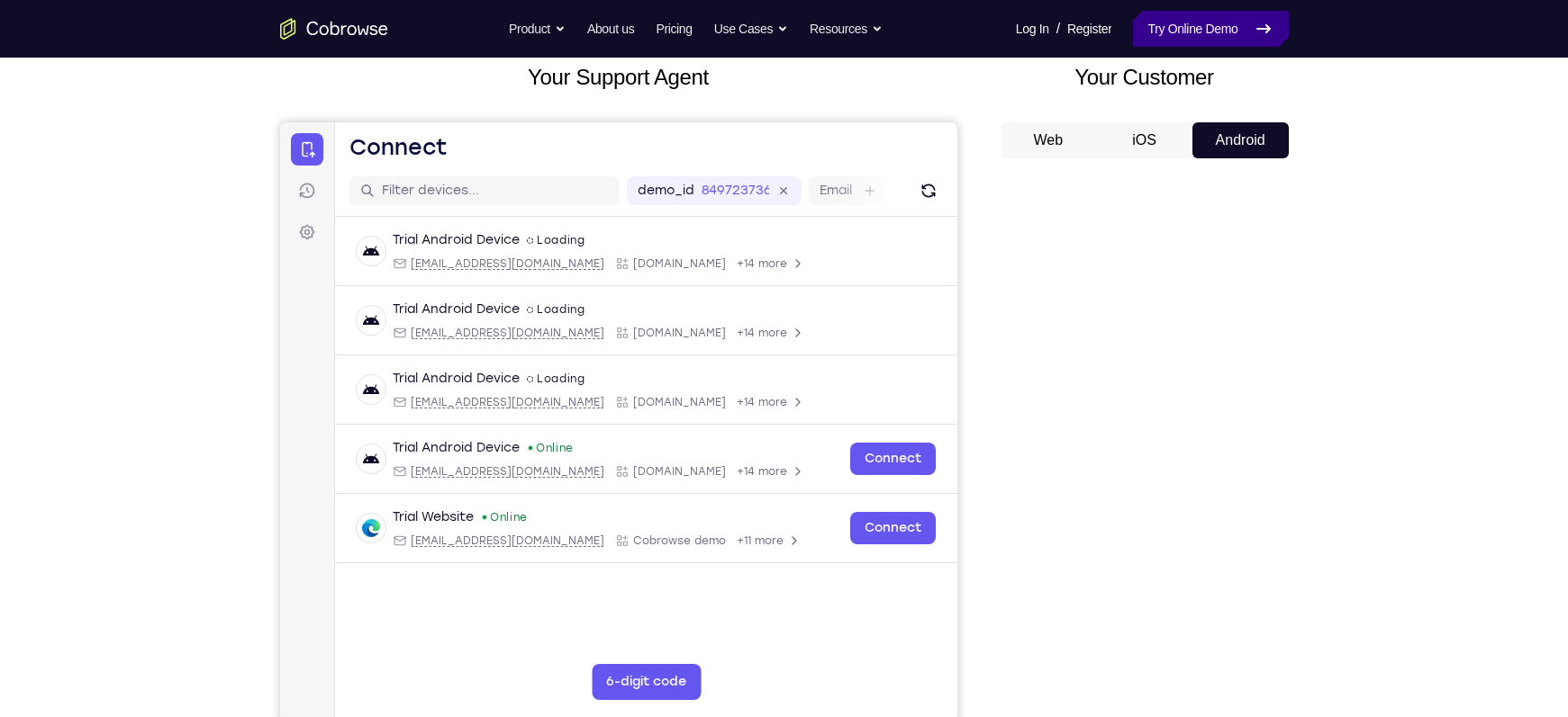
click at [1178, 34] on link "Try Online Demo" at bounding box center [1210, 29] width 155 height 36
click at [1213, 14] on link "Try Online Demo" at bounding box center [1210, 29] width 155 height 36
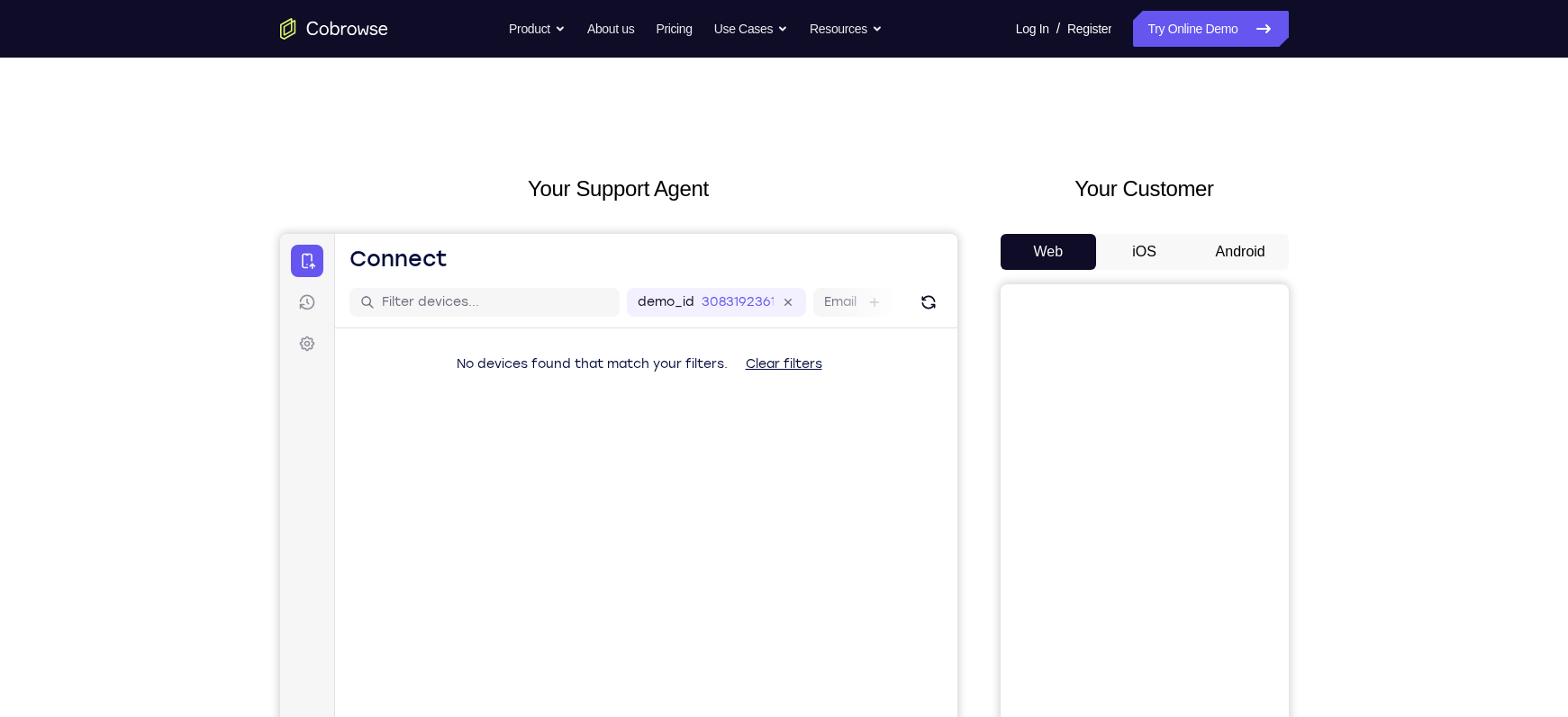
click at [1238, 252] on button "Android" at bounding box center [1241, 252] width 96 height 36
click at [1397, 440] on div "Your Support Agent Your Customer Web iOS Android Next Steps We’d be happy to gi…" at bounding box center [784, 652] width 1568 height 1187
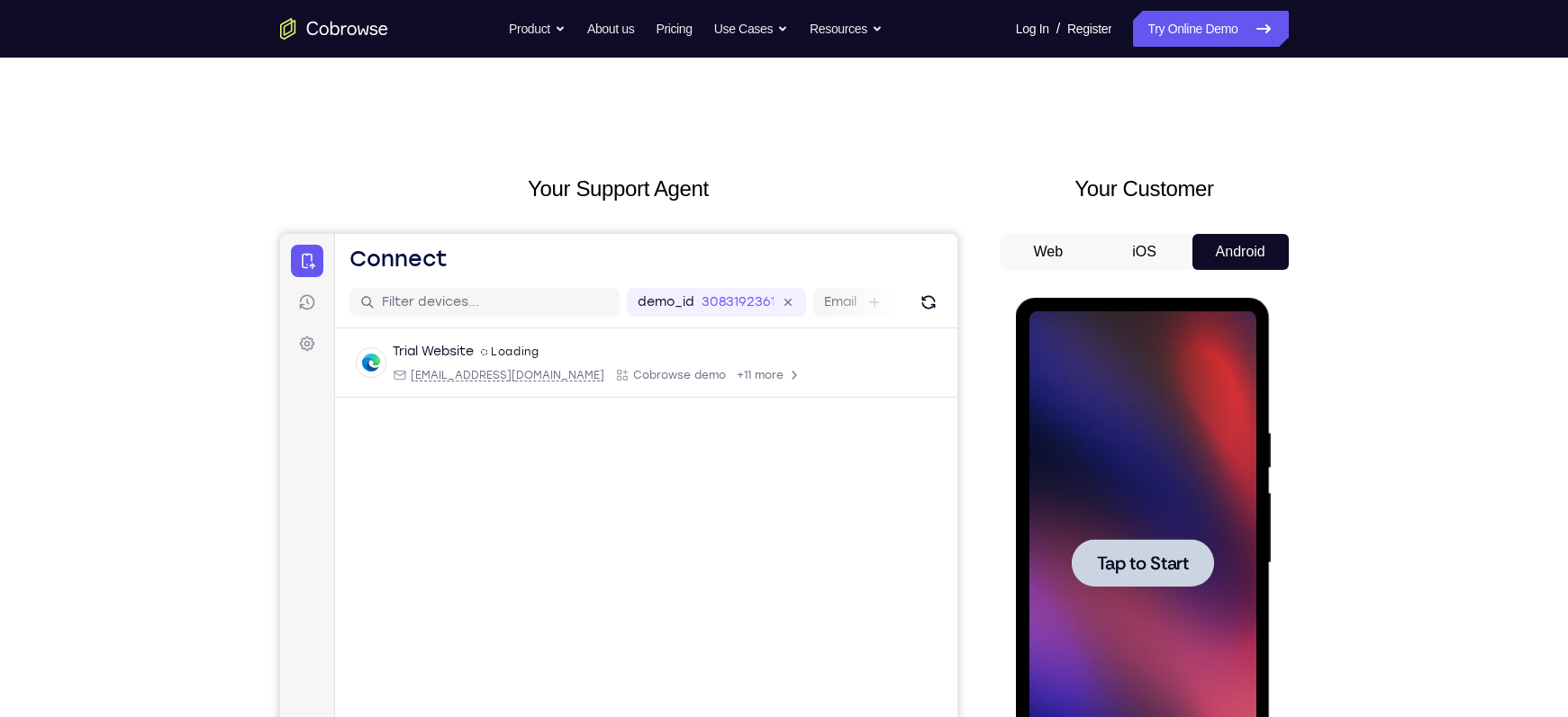
scroll to position [131, 0]
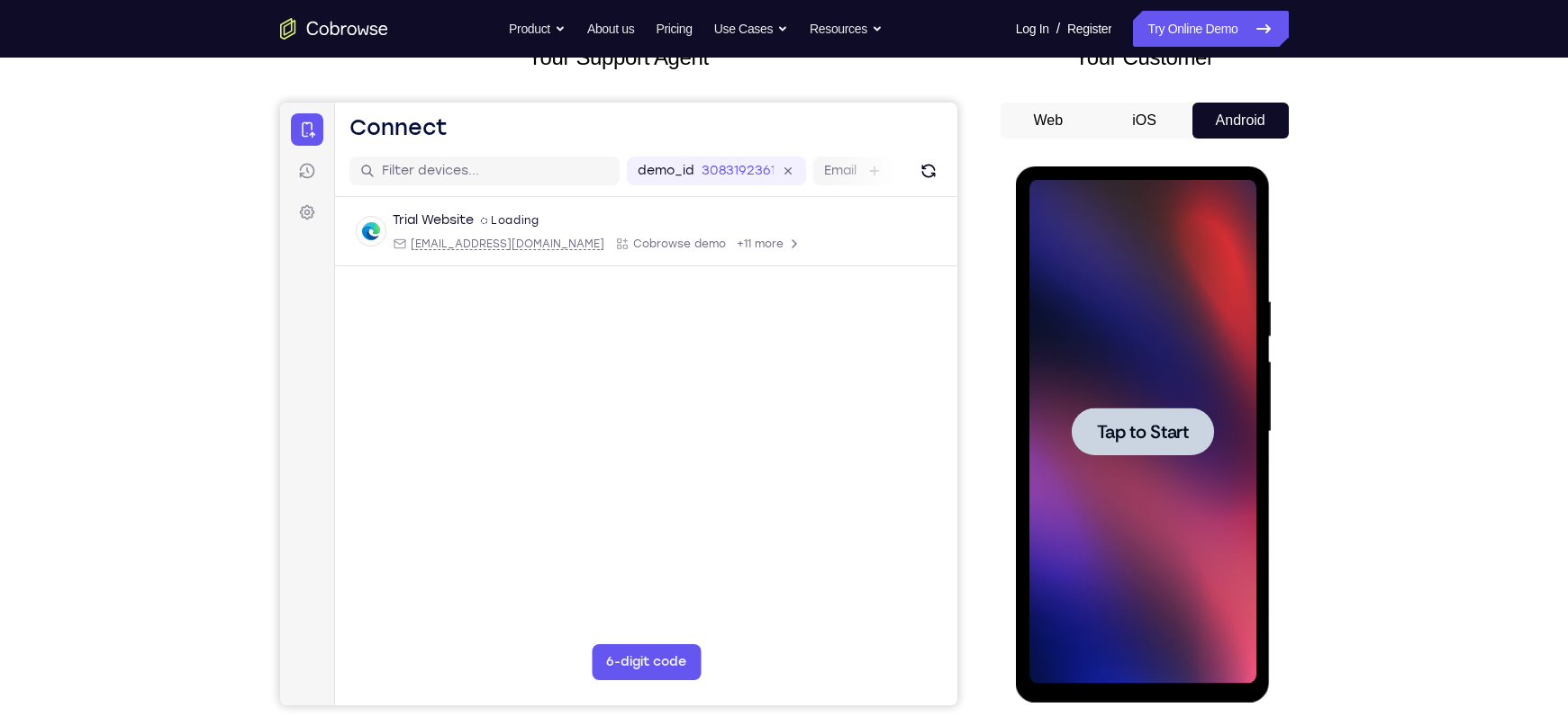
click at [1128, 424] on span "Tap to Start" at bounding box center [1143, 432] width 92 height 18
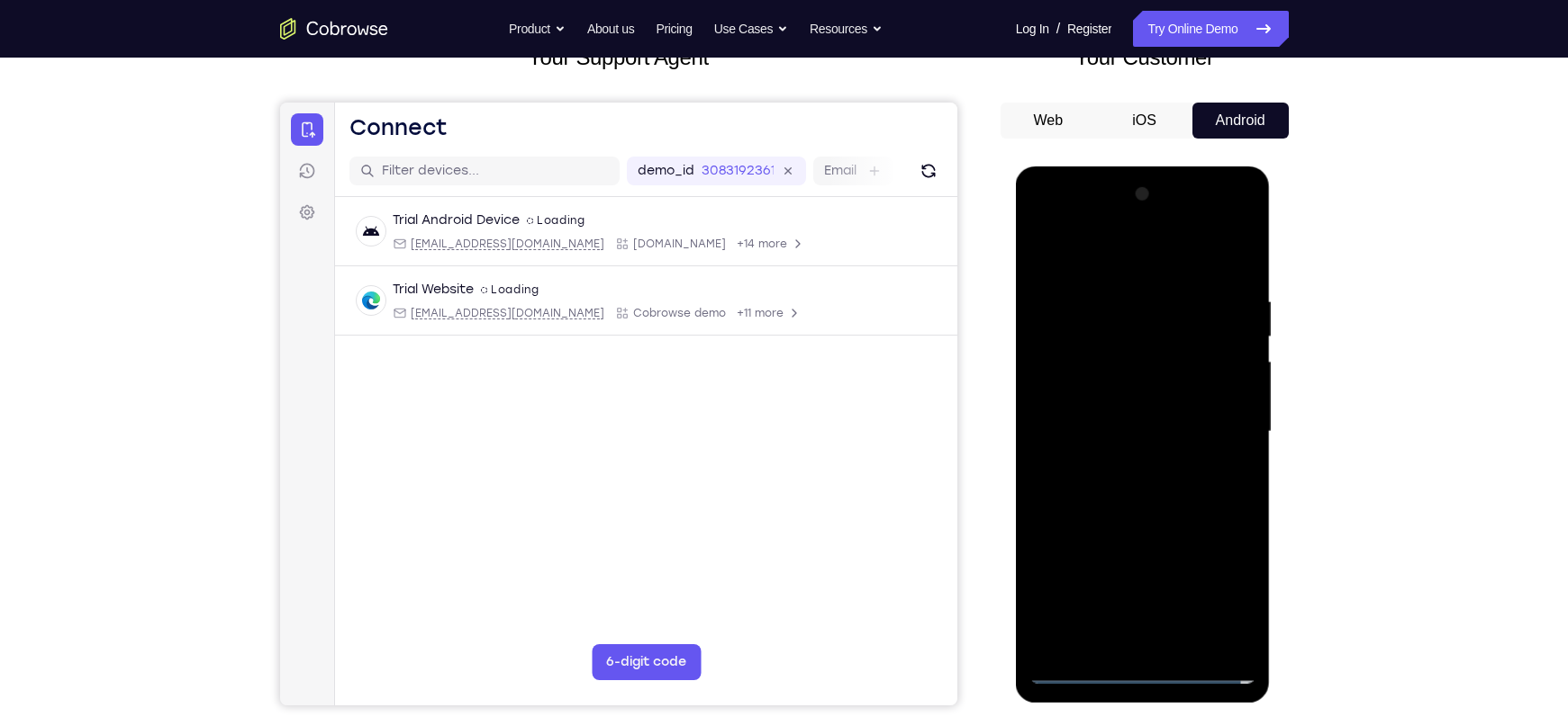
click at [1141, 668] on div at bounding box center [1143, 432] width 227 height 504
click at [1224, 586] on div at bounding box center [1143, 432] width 227 height 504
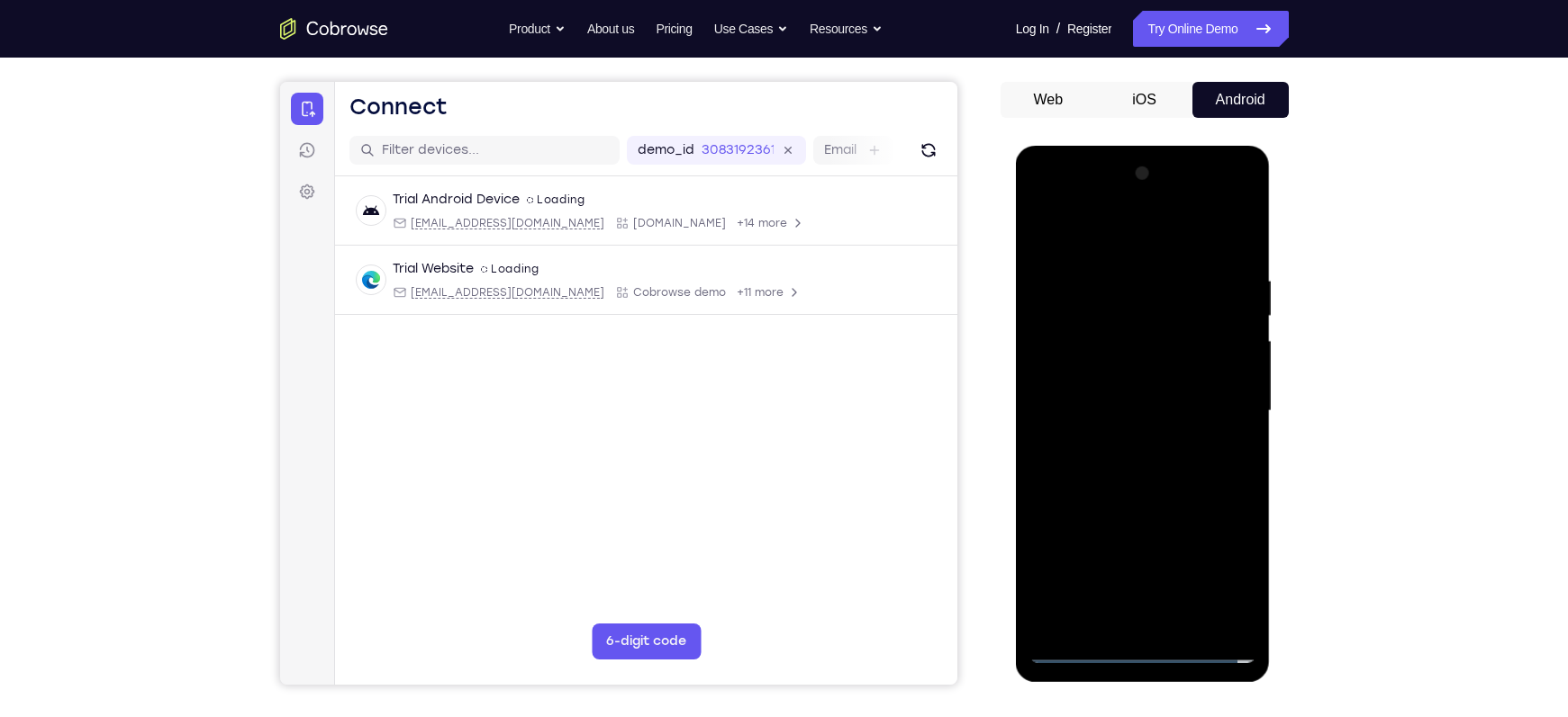
click at [1115, 224] on div at bounding box center [1143, 412] width 227 height 504
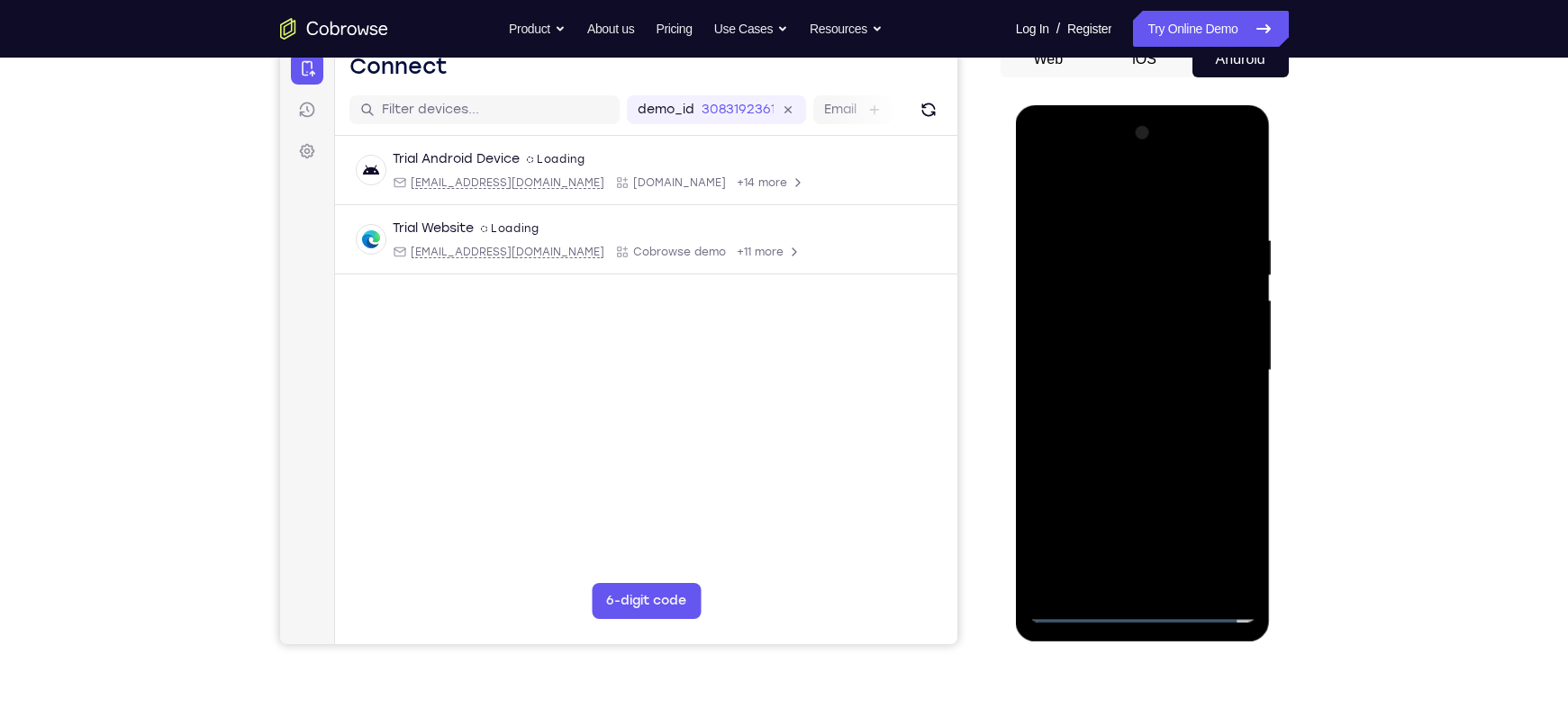
scroll to position [195, 0]
click at [1228, 363] on div at bounding box center [1143, 369] width 227 height 504
click at [1125, 398] on div at bounding box center [1143, 369] width 227 height 504
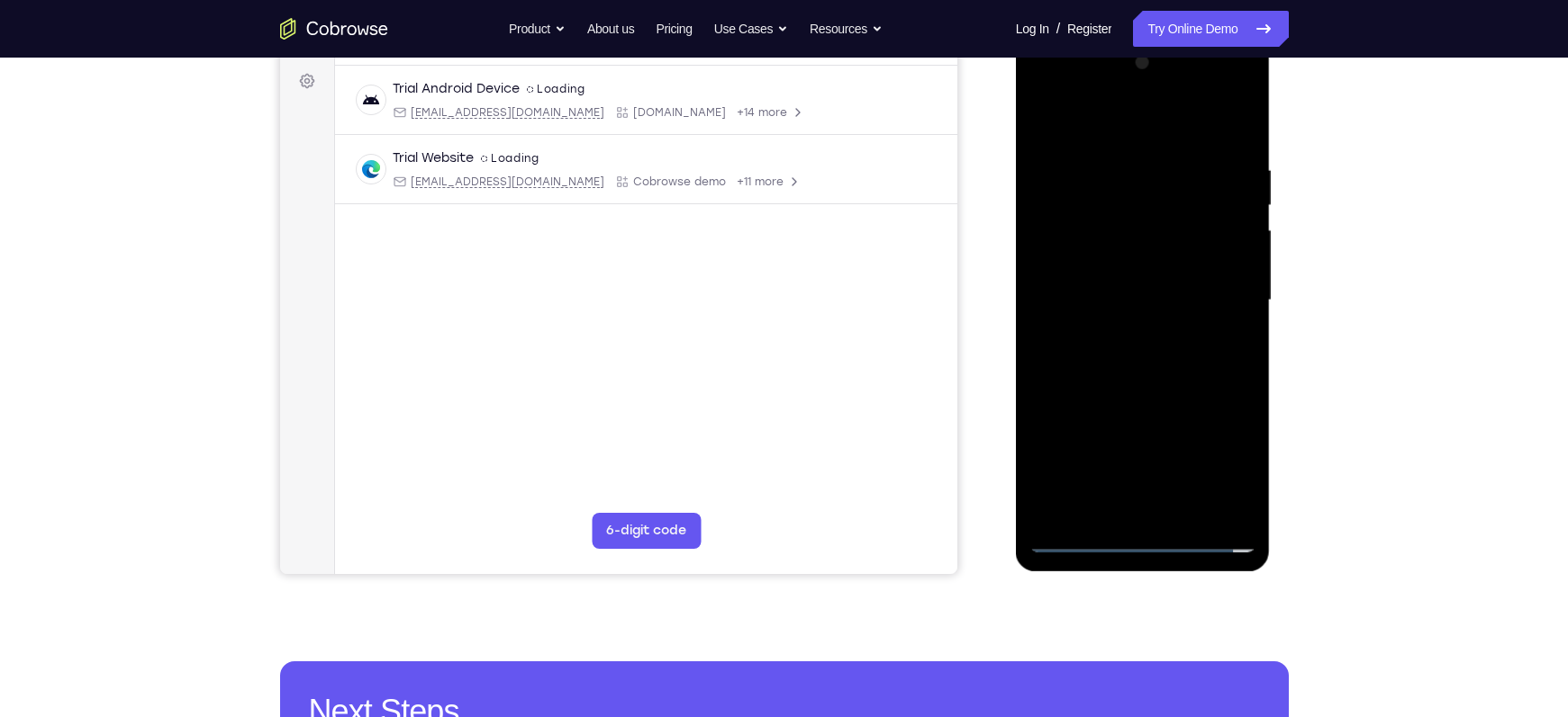
scroll to position [264, 0]
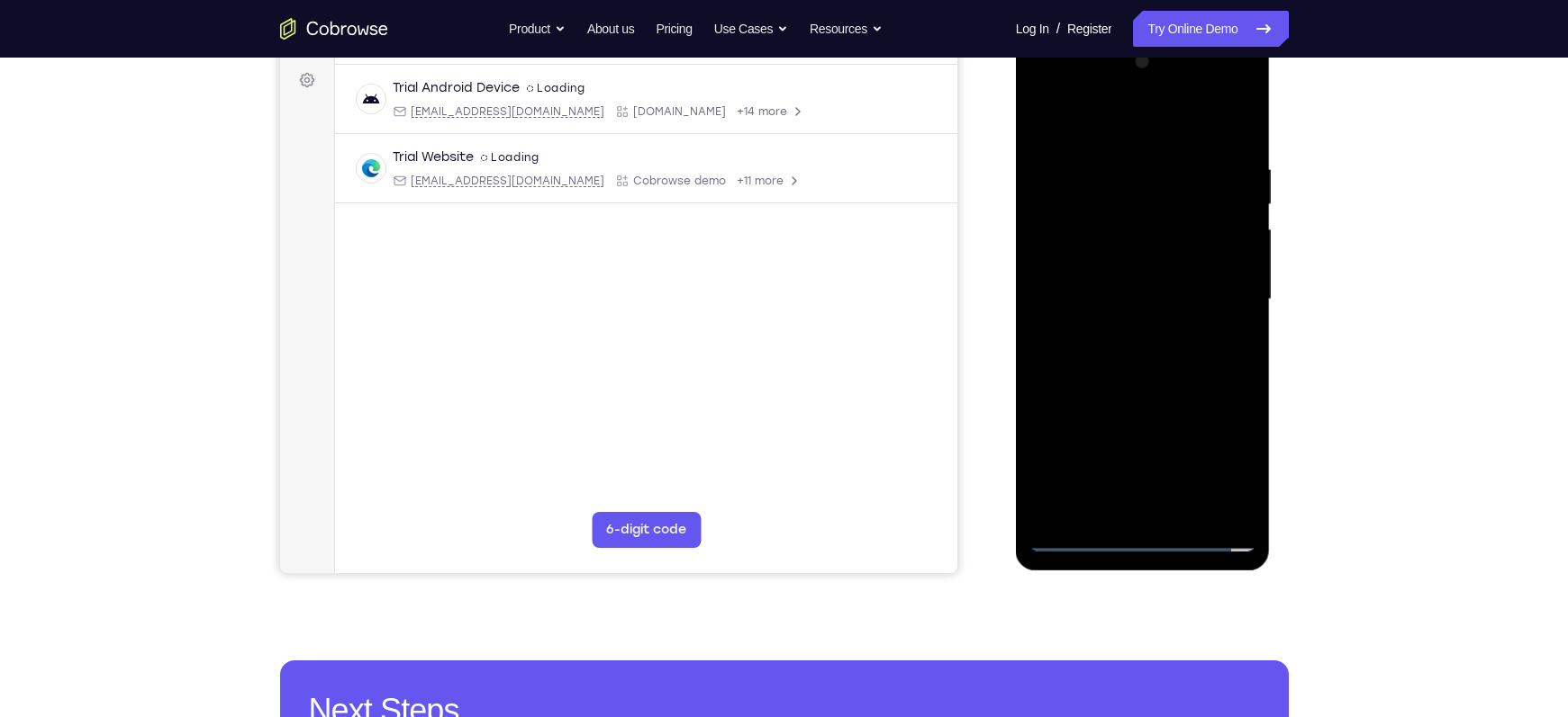
click at [1166, 288] on div at bounding box center [1143, 300] width 227 height 504
click at [1161, 273] on div at bounding box center [1143, 300] width 227 height 504
click at [1140, 298] on div at bounding box center [1143, 300] width 227 height 504
click at [1149, 351] on div at bounding box center [1143, 300] width 227 height 504
click at [1147, 353] on div at bounding box center [1143, 300] width 227 height 504
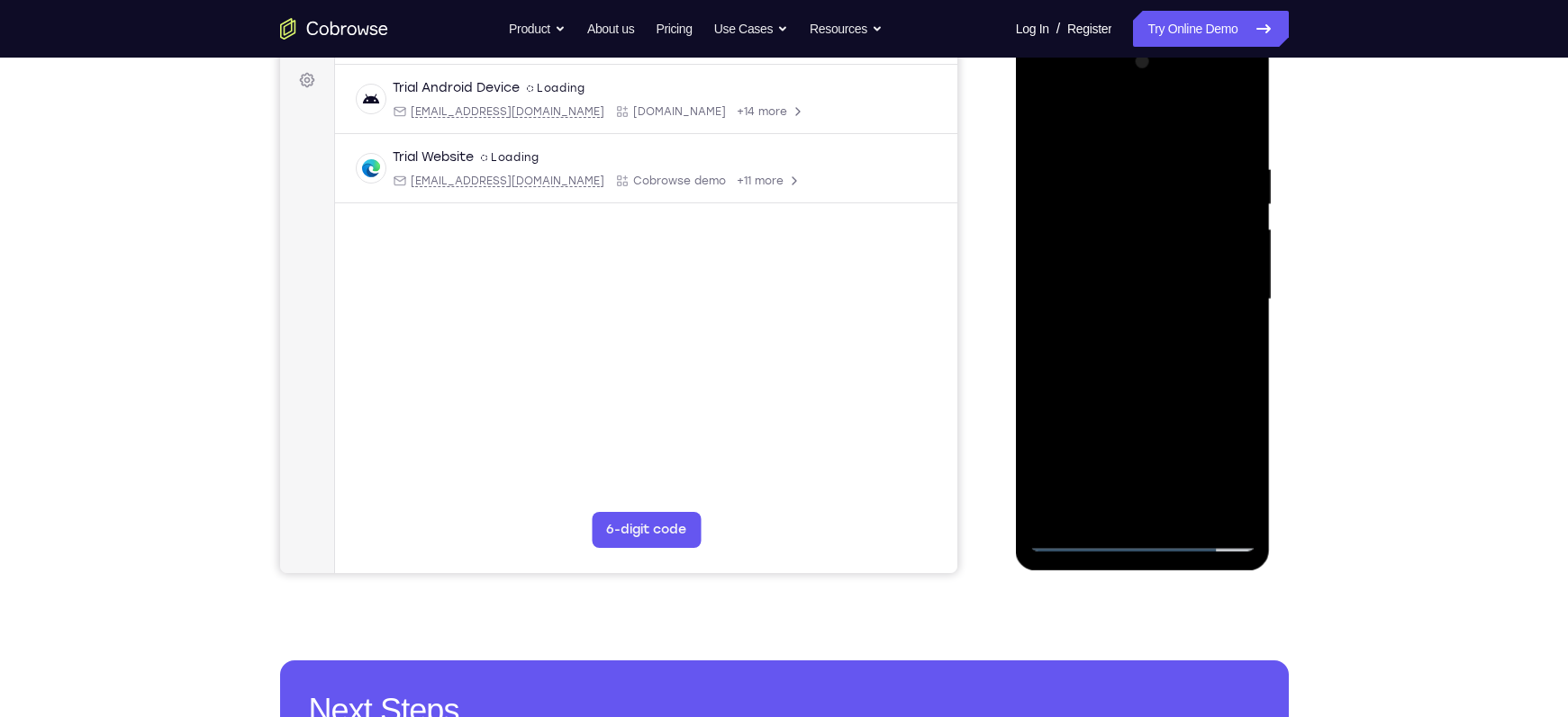
click at [1147, 353] on div at bounding box center [1143, 300] width 227 height 504
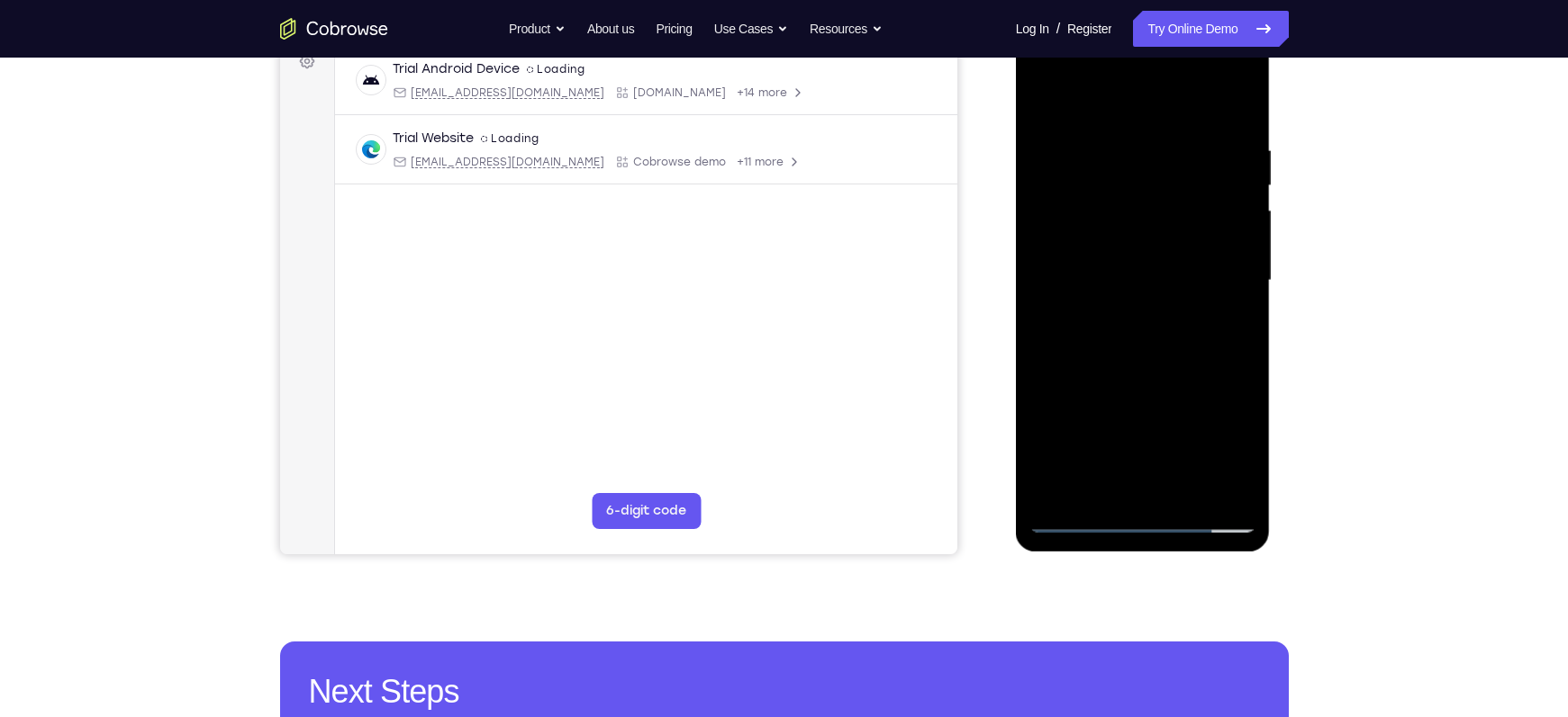
click at [1146, 365] on div at bounding box center [1143, 281] width 227 height 504
drag, startPoint x: 1146, startPoint y: 365, endPoint x: 1147, endPoint y: 288, distance: 77.0
click at [1147, 288] on div at bounding box center [1143, 281] width 227 height 504
drag, startPoint x: 1181, startPoint y: 314, endPoint x: 1187, endPoint y: 197, distance: 117.2
click at [1187, 197] on div at bounding box center [1143, 281] width 227 height 504
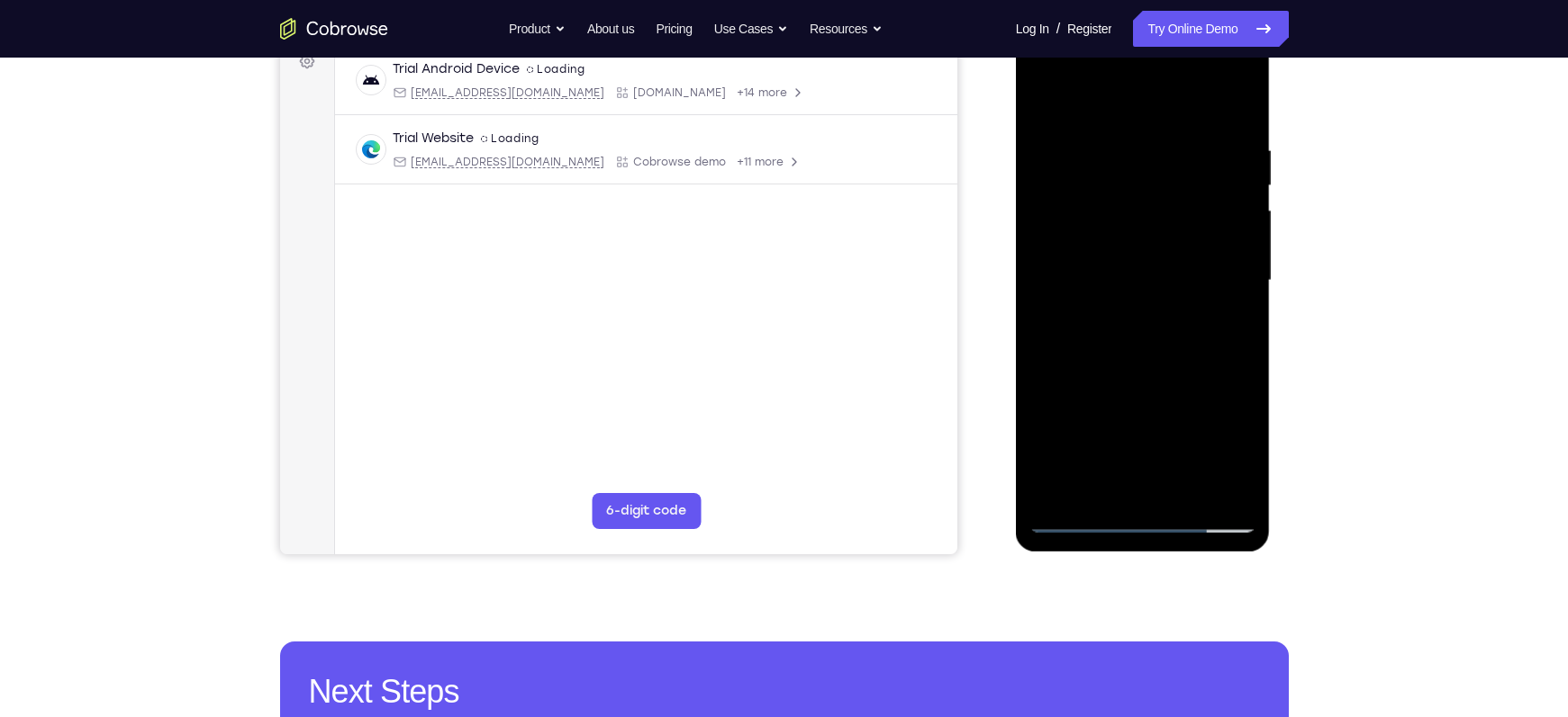
drag, startPoint x: 1176, startPoint y: 356, endPoint x: 1170, endPoint y: 215, distance: 141.1
click at [1175, 273] on div at bounding box center [1143, 281] width 227 height 504
drag, startPoint x: 1162, startPoint y: 343, endPoint x: 1150, endPoint y: 230, distance: 113.6
click at [1150, 230] on div at bounding box center [1143, 281] width 227 height 504
drag, startPoint x: 1139, startPoint y: 373, endPoint x: 1158, endPoint y: 201, distance: 173.0
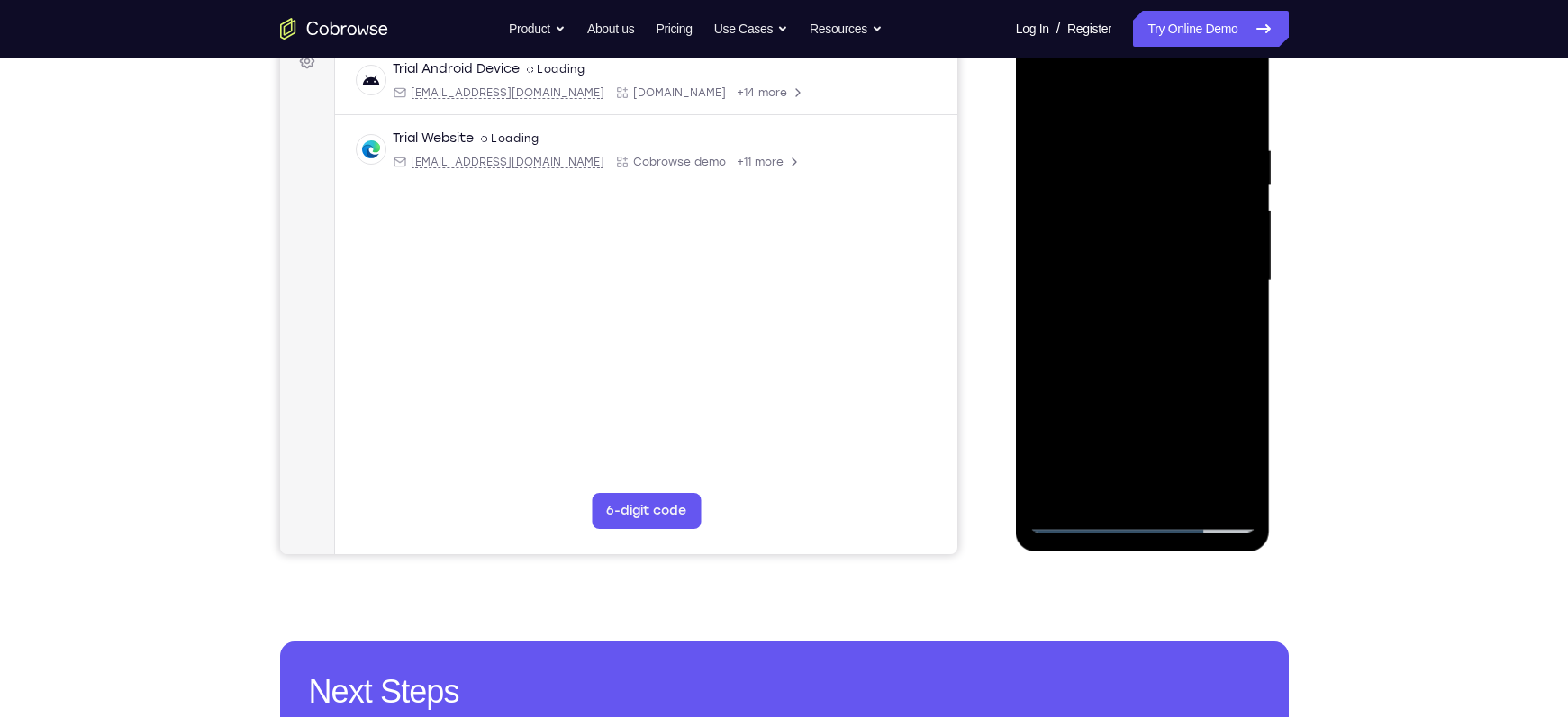
click at [1158, 201] on div at bounding box center [1143, 281] width 227 height 504
drag, startPoint x: 1173, startPoint y: 320, endPoint x: 1168, endPoint y: 214, distance: 106.1
click at [1168, 214] on div at bounding box center [1143, 281] width 227 height 504
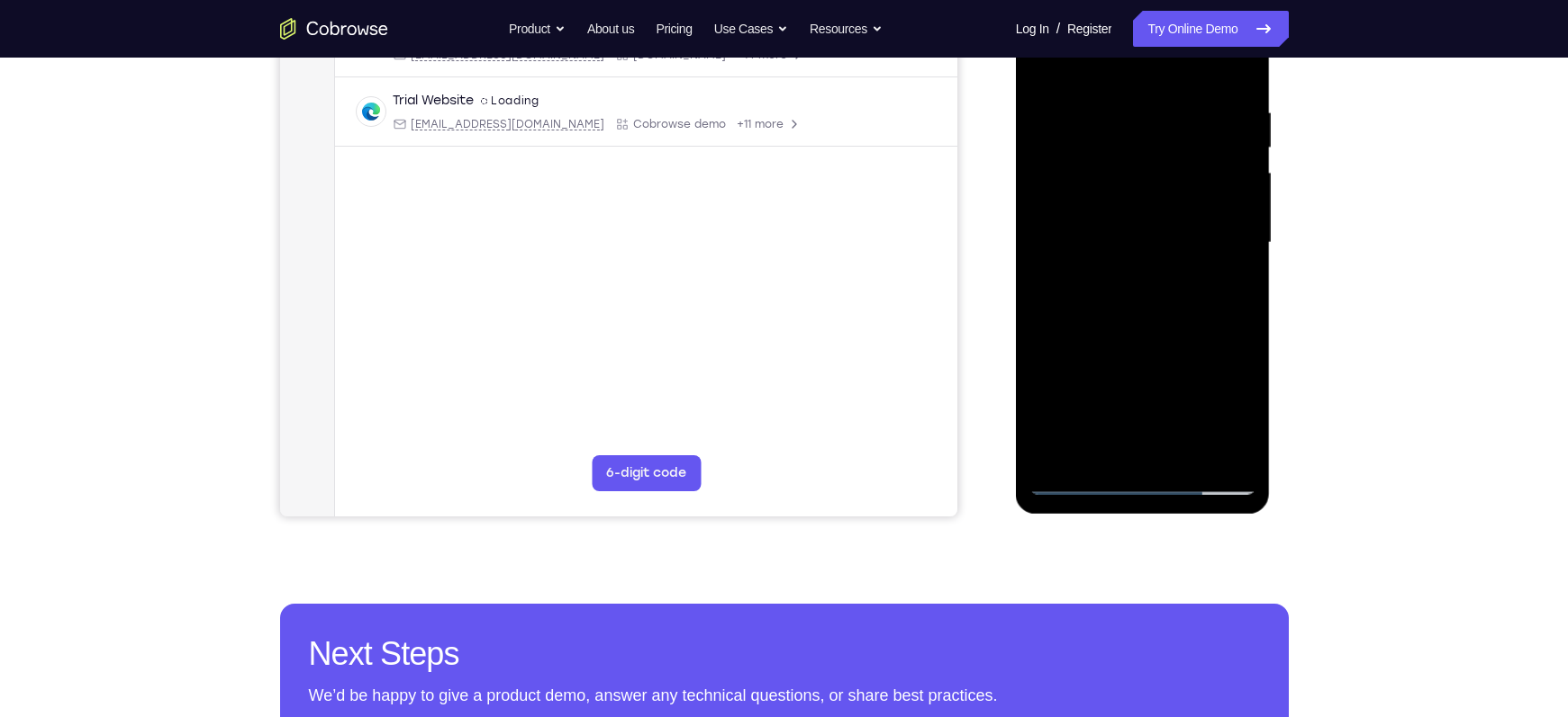
scroll to position [322, 0]
click at [1229, 453] on div at bounding box center [1143, 242] width 227 height 504
drag, startPoint x: 1125, startPoint y: 191, endPoint x: 1074, endPoint y: 435, distance: 249.3
click at [1074, 435] on div at bounding box center [1143, 242] width 227 height 504
drag, startPoint x: 1068, startPoint y: 138, endPoint x: 1055, endPoint y: 260, distance: 122.7
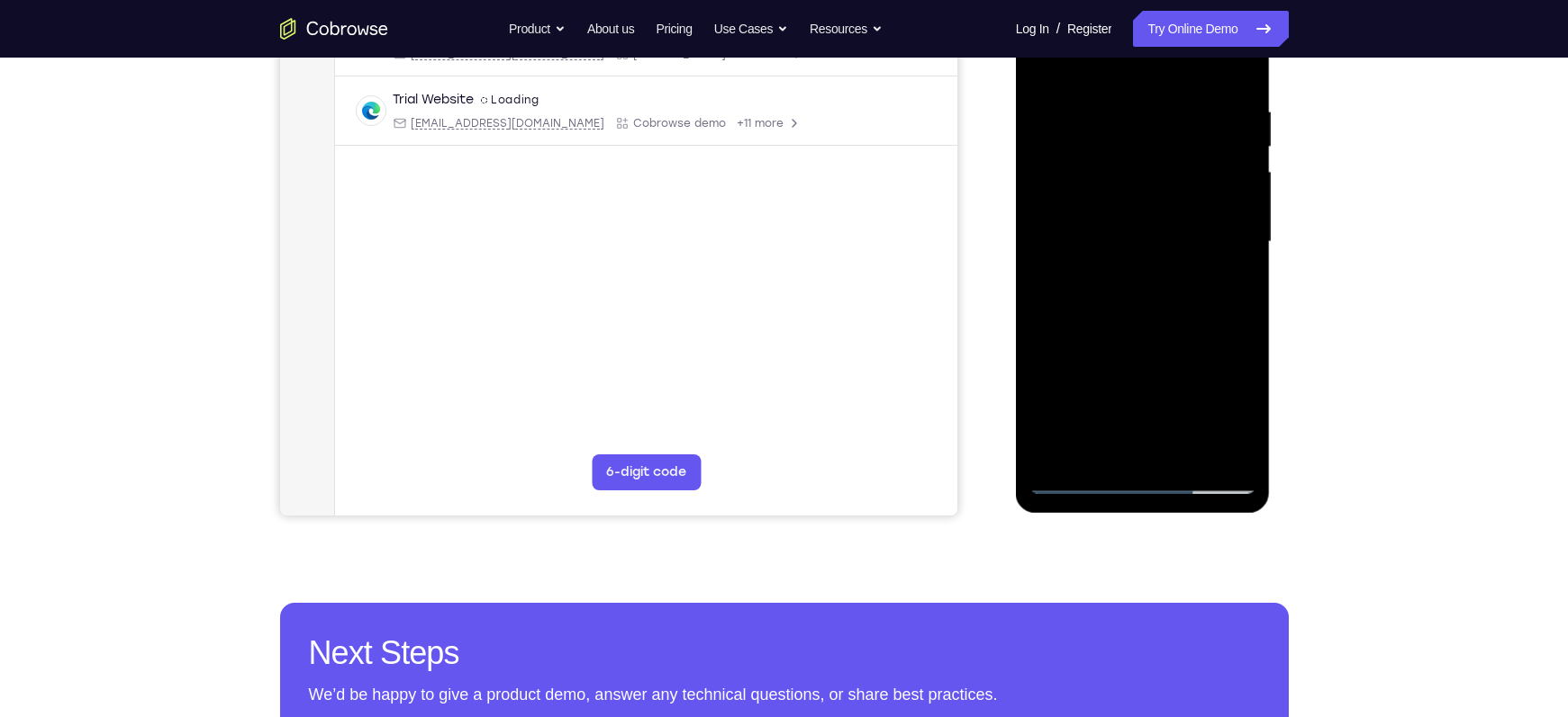
click at [1055, 260] on div at bounding box center [1143, 242] width 227 height 504
drag, startPoint x: 1071, startPoint y: 141, endPoint x: 1061, endPoint y: 347, distance: 206.2
click at [1061, 347] on div at bounding box center [1143, 242] width 227 height 504
drag, startPoint x: 1091, startPoint y: 323, endPoint x: 1088, endPoint y: 364, distance: 41.1
click at [1088, 364] on div at bounding box center [1143, 242] width 227 height 504
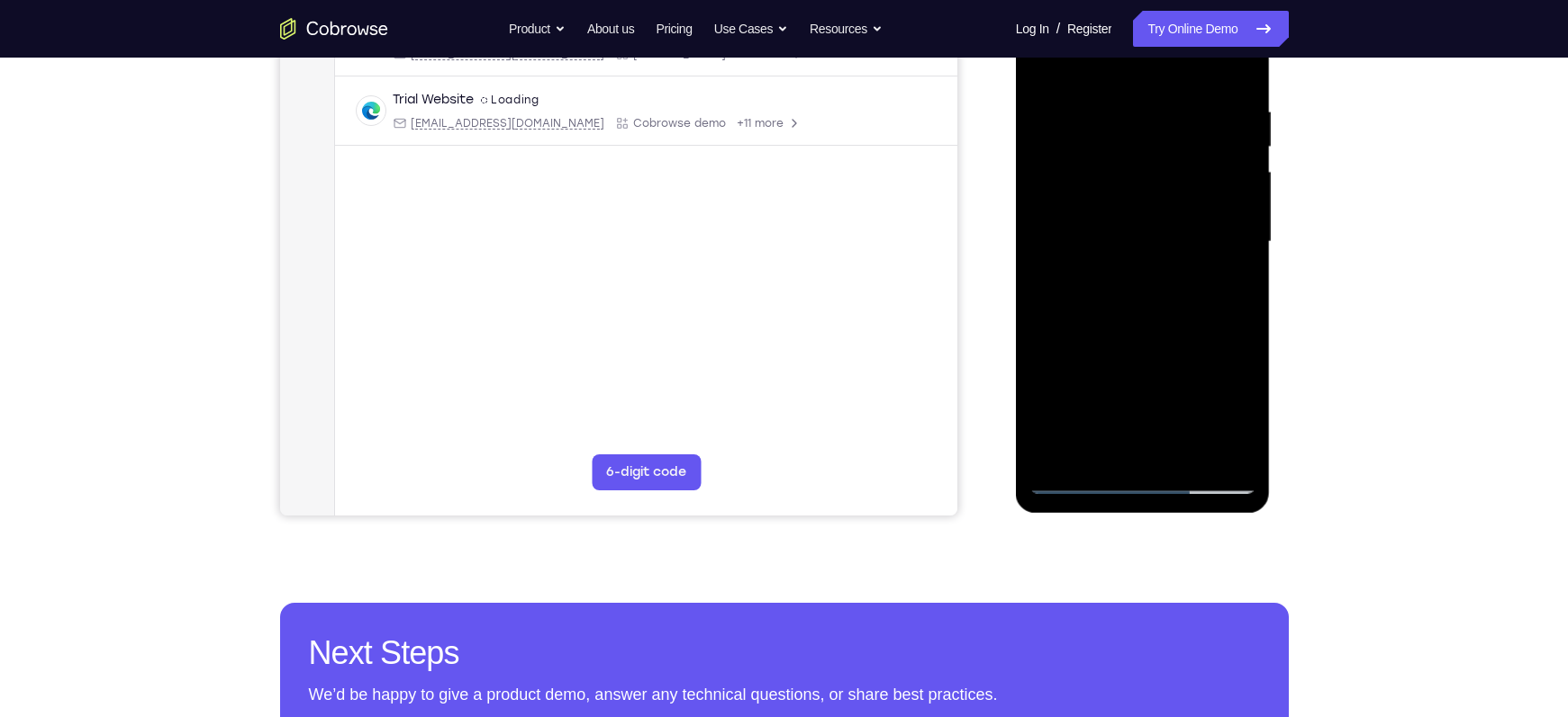
drag, startPoint x: 1078, startPoint y: 234, endPoint x: 1047, endPoint y: 397, distance: 165.9
click at [1047, 397] on div at bounding box center [1143, 242] width 227 height 504
drag, startPoint x: 1130, startPoint y: 201, endPoint x: 1090, endPoint y: 371, distance: 174.6
click at [1090, 371] on div at bounding box center [1143, 242] width 227 height 504
click at [1071, 131] on div at bounding box center [1143, 242] width 227 height 504
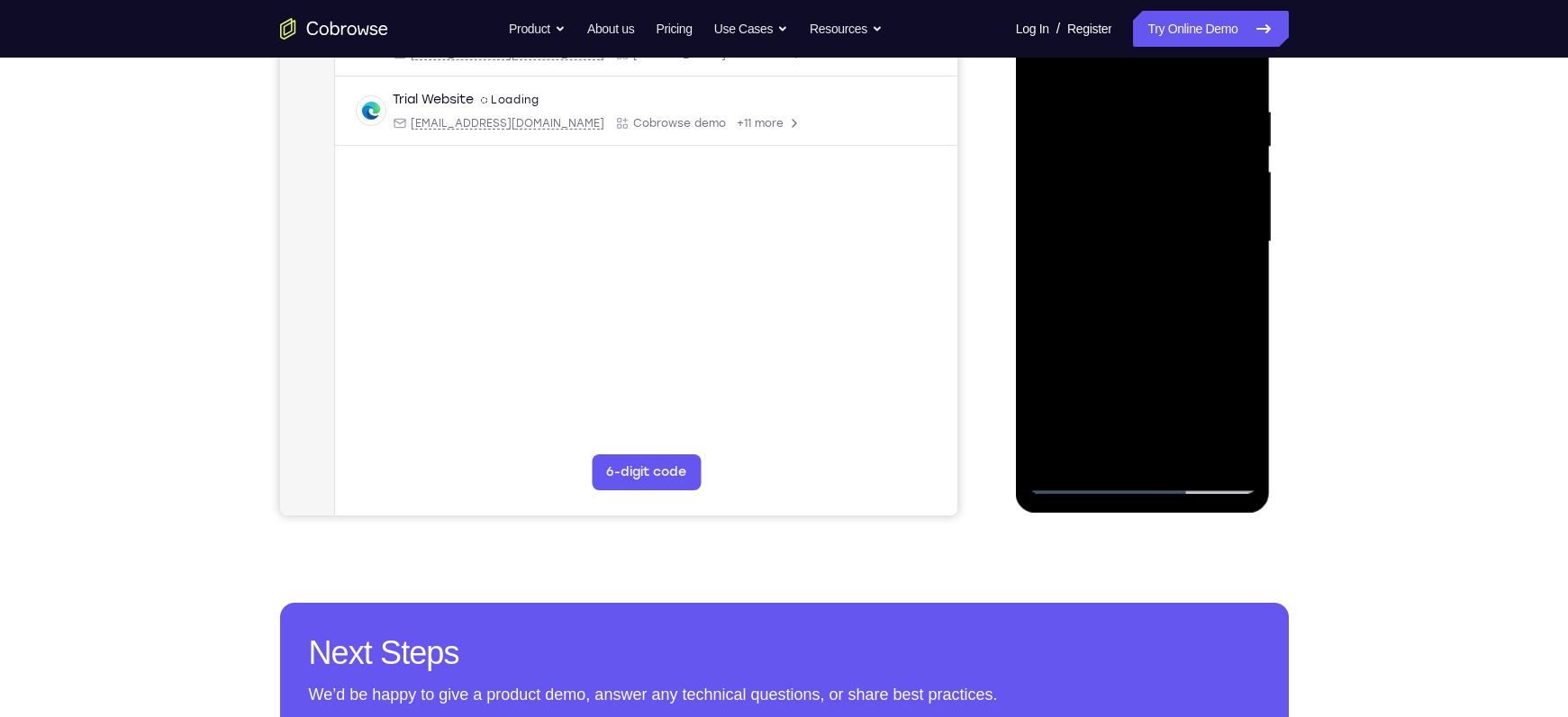
click at [1066, 178] on div at bounding box center [1143, 242] width 227 height 504
click at [1057, 235] on div at bounding box center [1143, 242] width 227 height 504
click at [1057, 388] on div at bounding box center [1143, 242] width 227 height 504
click at [1060, 398] on div at bounding box center [1143, 242] width 227 height 504
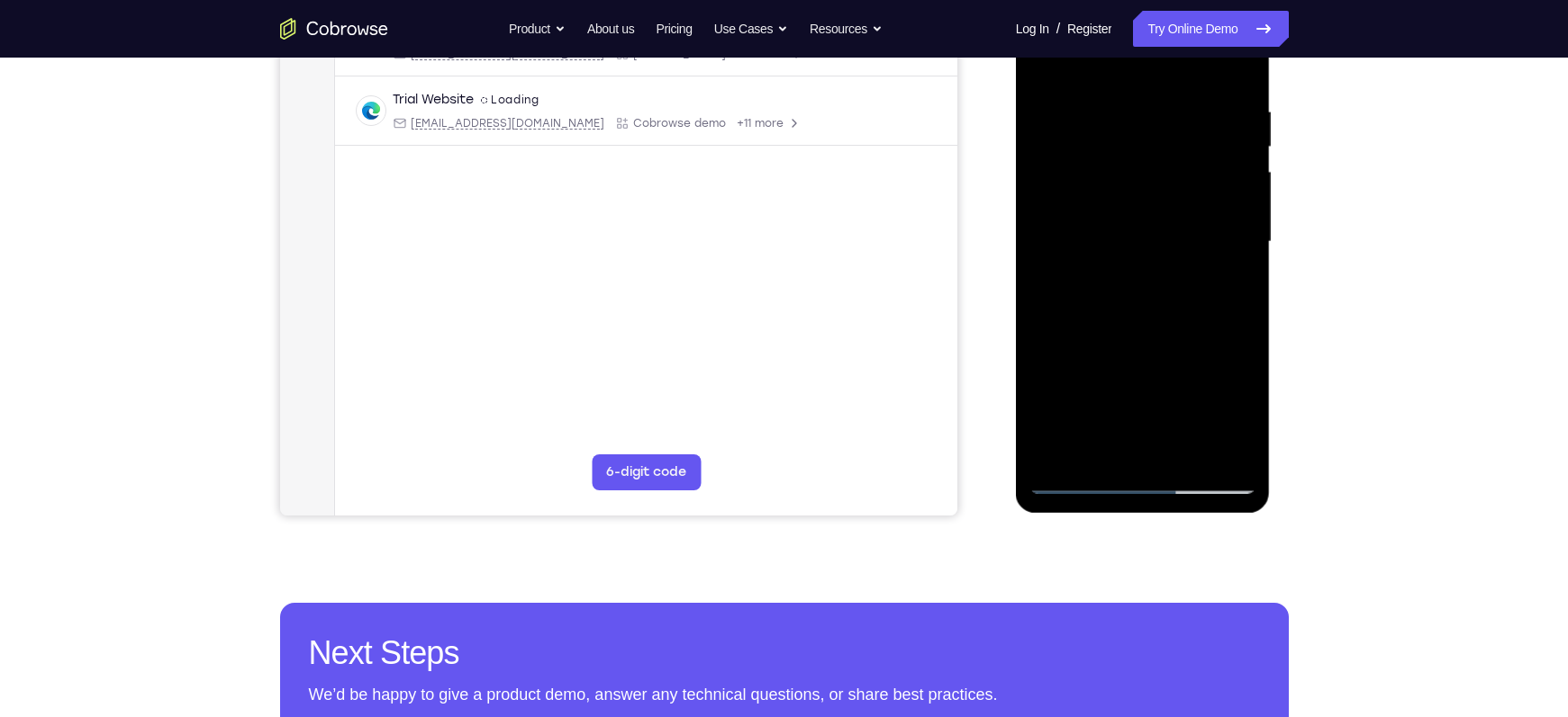
click at [1060, 398] on div at bounding box center [1143, 242] width 227 height 504
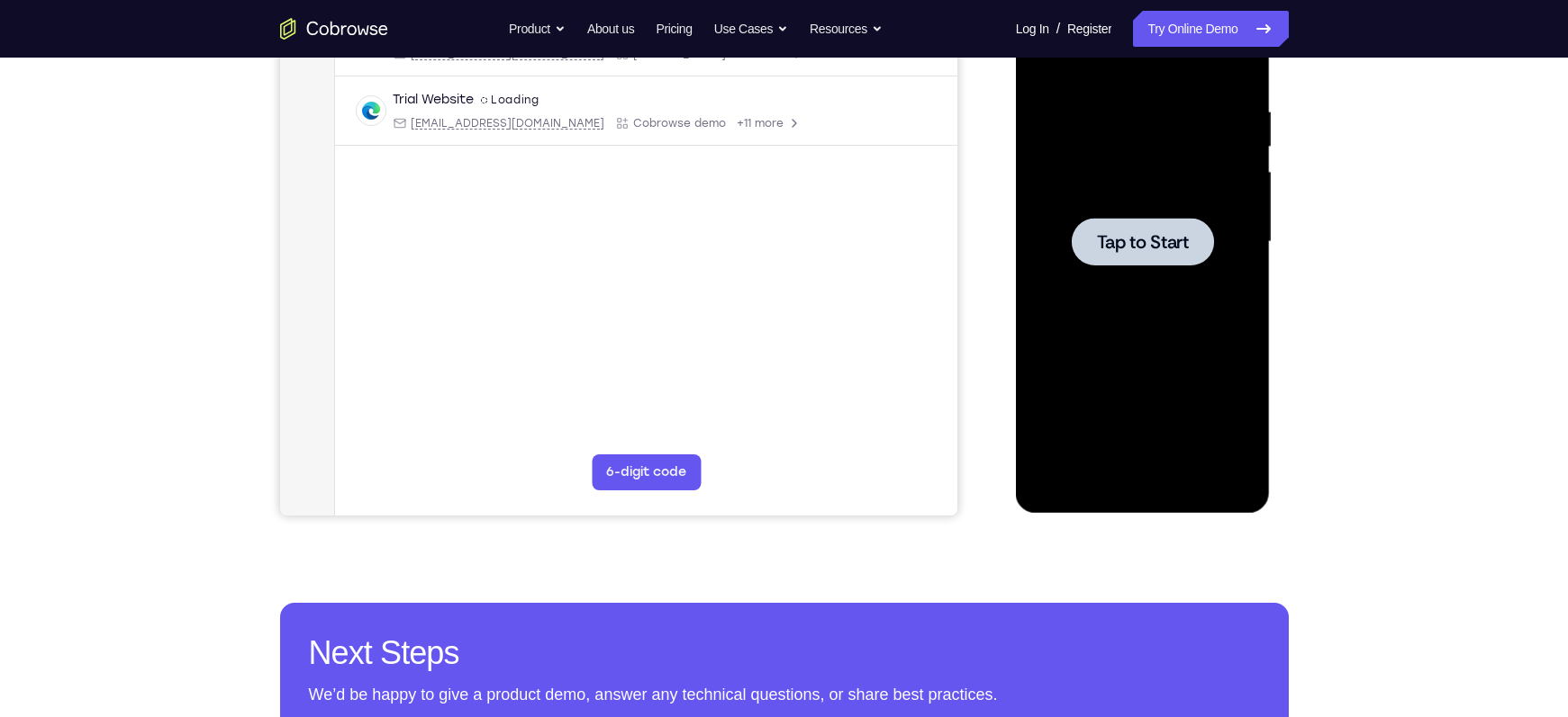
click at [1192, 228] on div at bounding box center [1143, 241] width 142 height 48
click at [1142, 472] on div at bounding box center [1143, 242] width 227 height 504
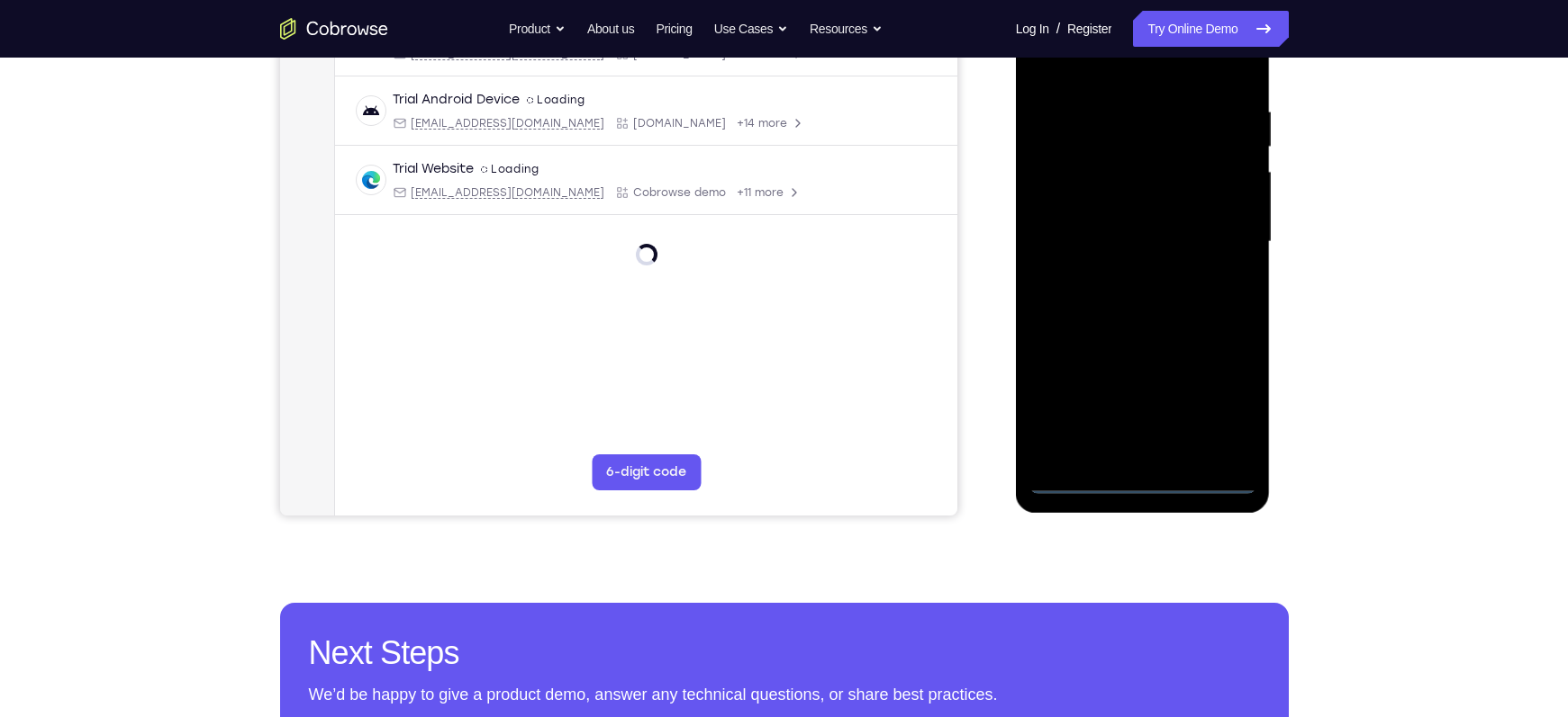
click at [1145, 486] on div at bounding box center [1143, 242] width 227 height 504
click at [1224, 407] on div at bounding box center [1143, 242] width 227 height 504
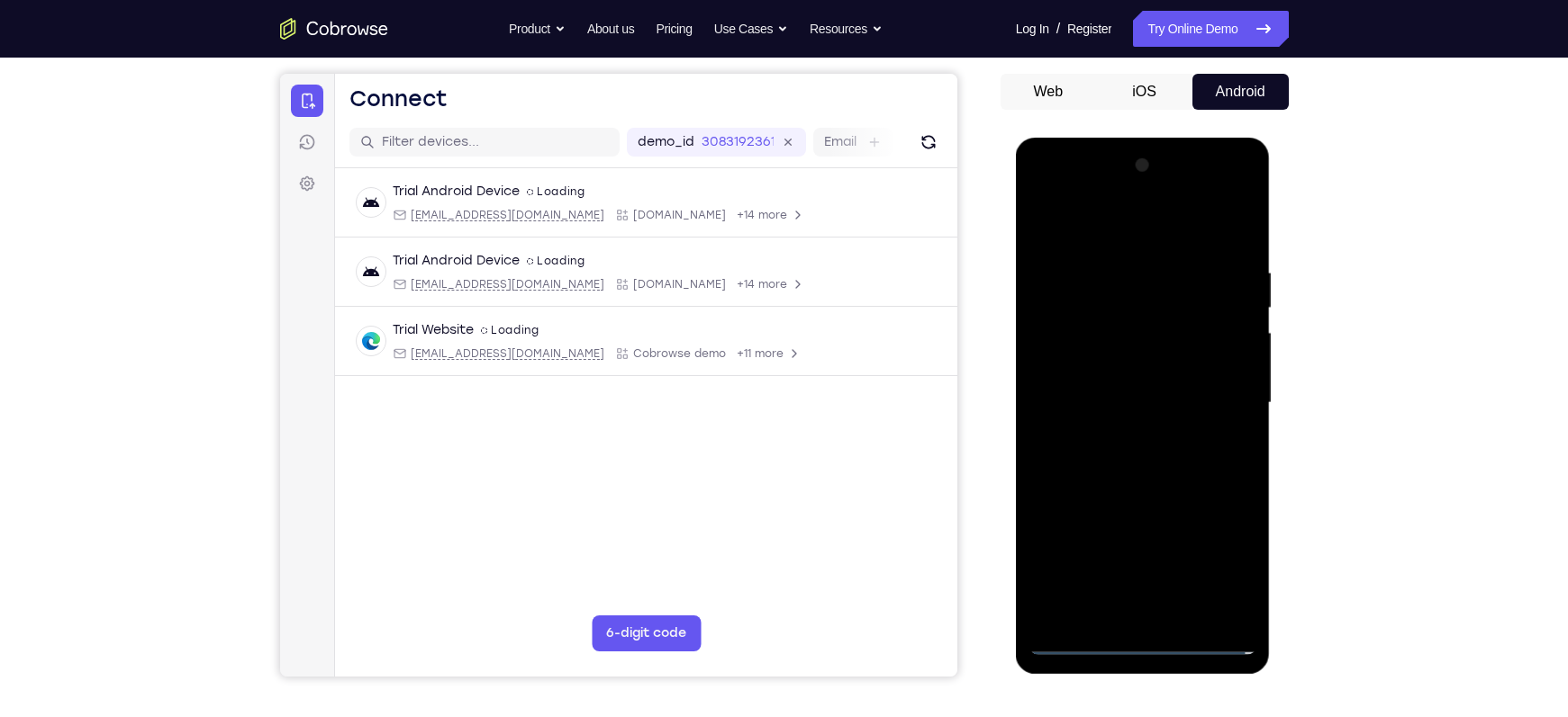
click at [1062, 219] on div at bounding box center [1143, 403] width 227 height 504
click at [1223, 382] on div at bounding box center [1143, 403] width 227 height 504
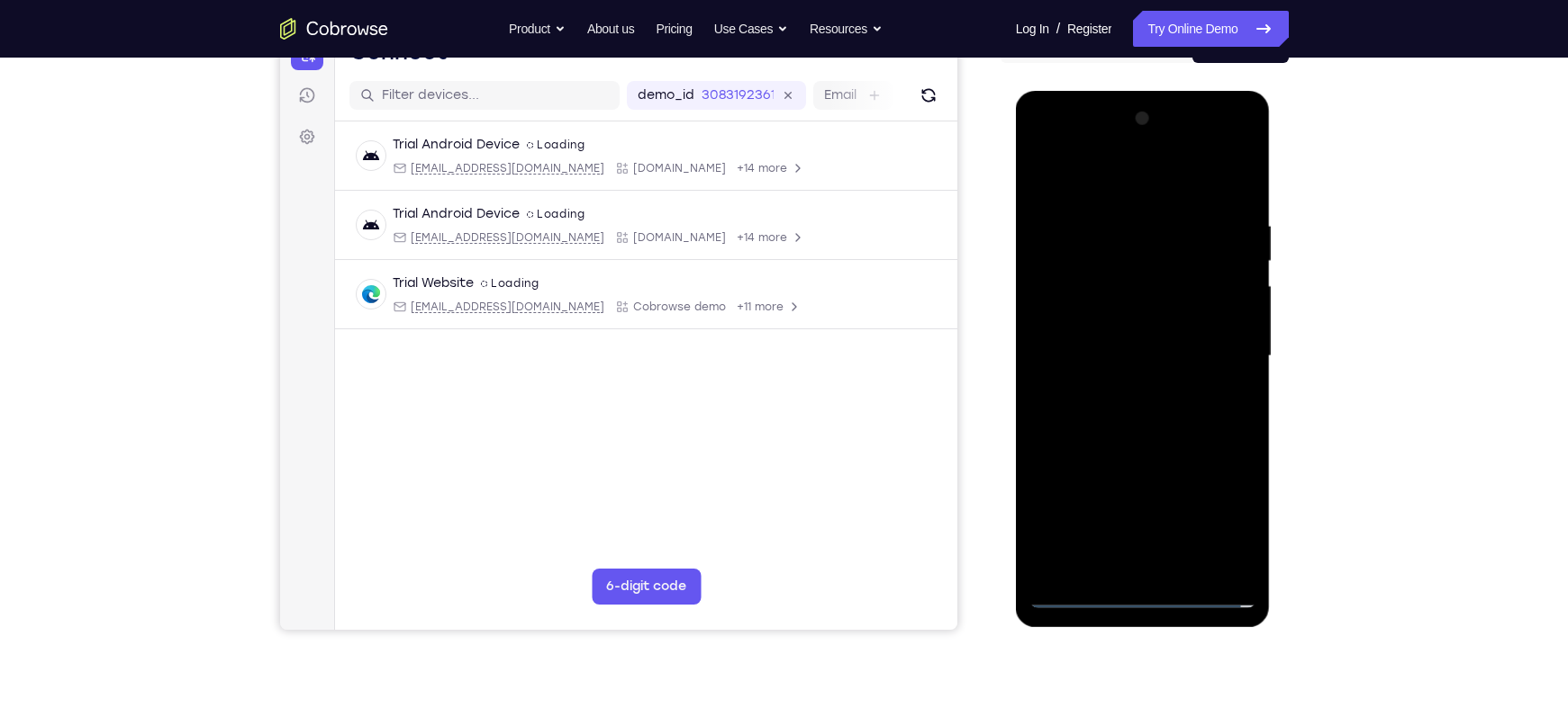
click at [1124, 386] on div at bounding box center [1143, 356] width 227 height 504
click at [1140, 349] on div at bounding box center [1143, 356] width 227 height 504
click at [1139, 325] on div at bounding box center [1143, 356] width 227 height 504
click at [1138, 354] on div at bounding box center [1143, 356] width 227 height 504
click at [1124, 415] on div at bounding box center [1143, 356] width 227 height 504
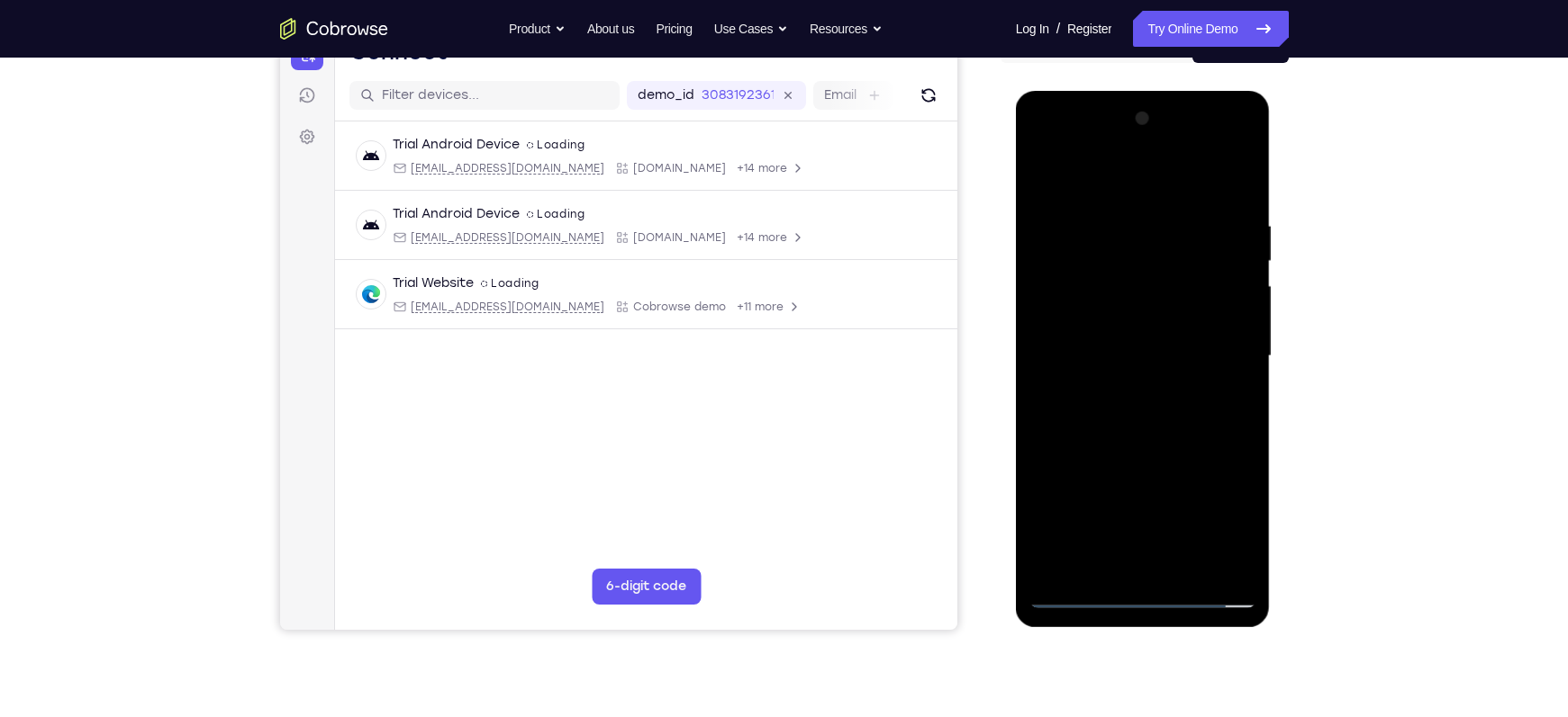
click at [1124, 415] on div at bounding box center [1143, 356] width 227 height 504
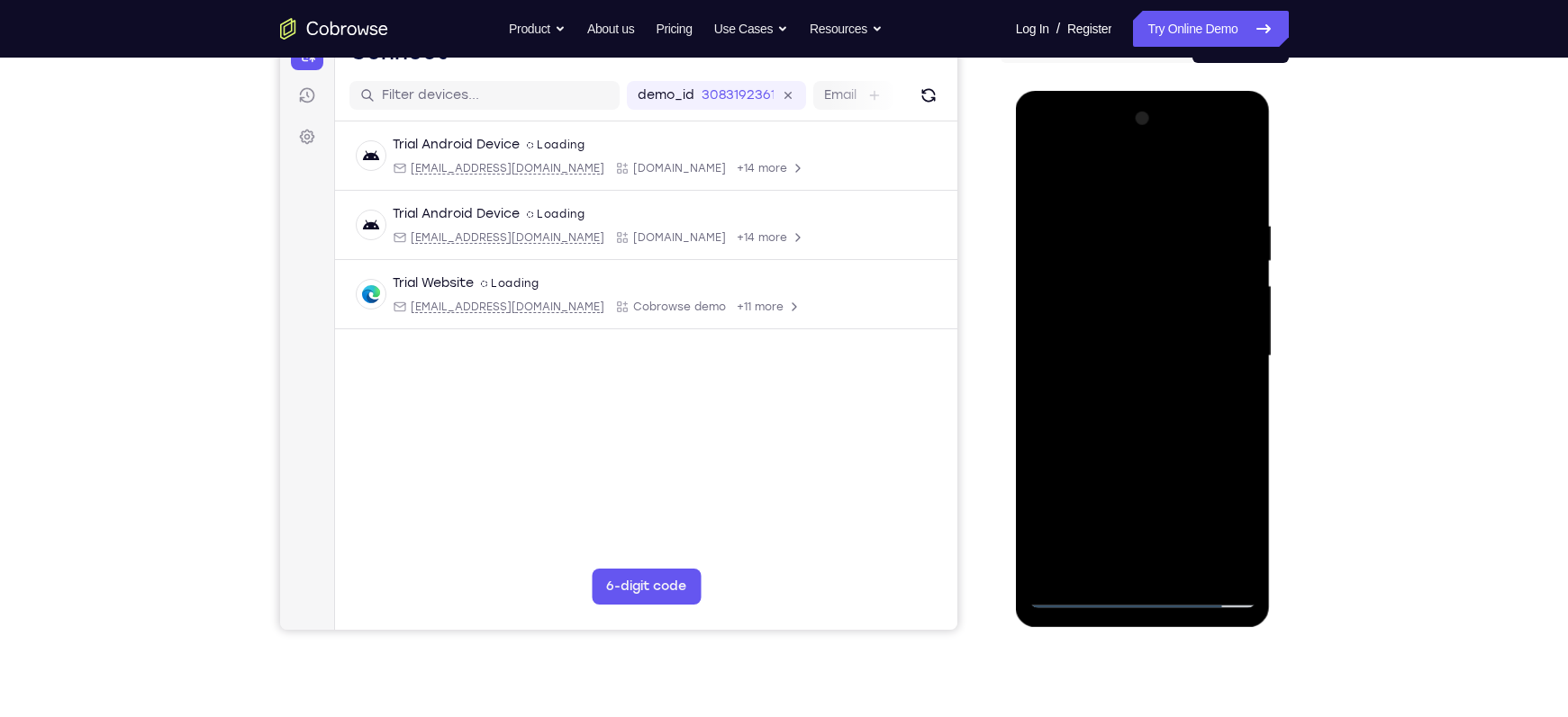
click at [1115, 437] on div at bounding box center [1143, 356] width 227 height 504
drag, startPoint x: 1146, startPoint y: 476, endPoint x: 1150, endPoint y: 282, distance: 194.0
click at [1150, 282] on div at bounding box center [1143, 356] width 227 height 504
drag, startPoint x: 1187, startPoint y: 452, endPoint x: 1170, endPoint y: 222, distance: 230.6
click at [1170, 222] on div at bounding box center [1143, 356] width 227 height 504
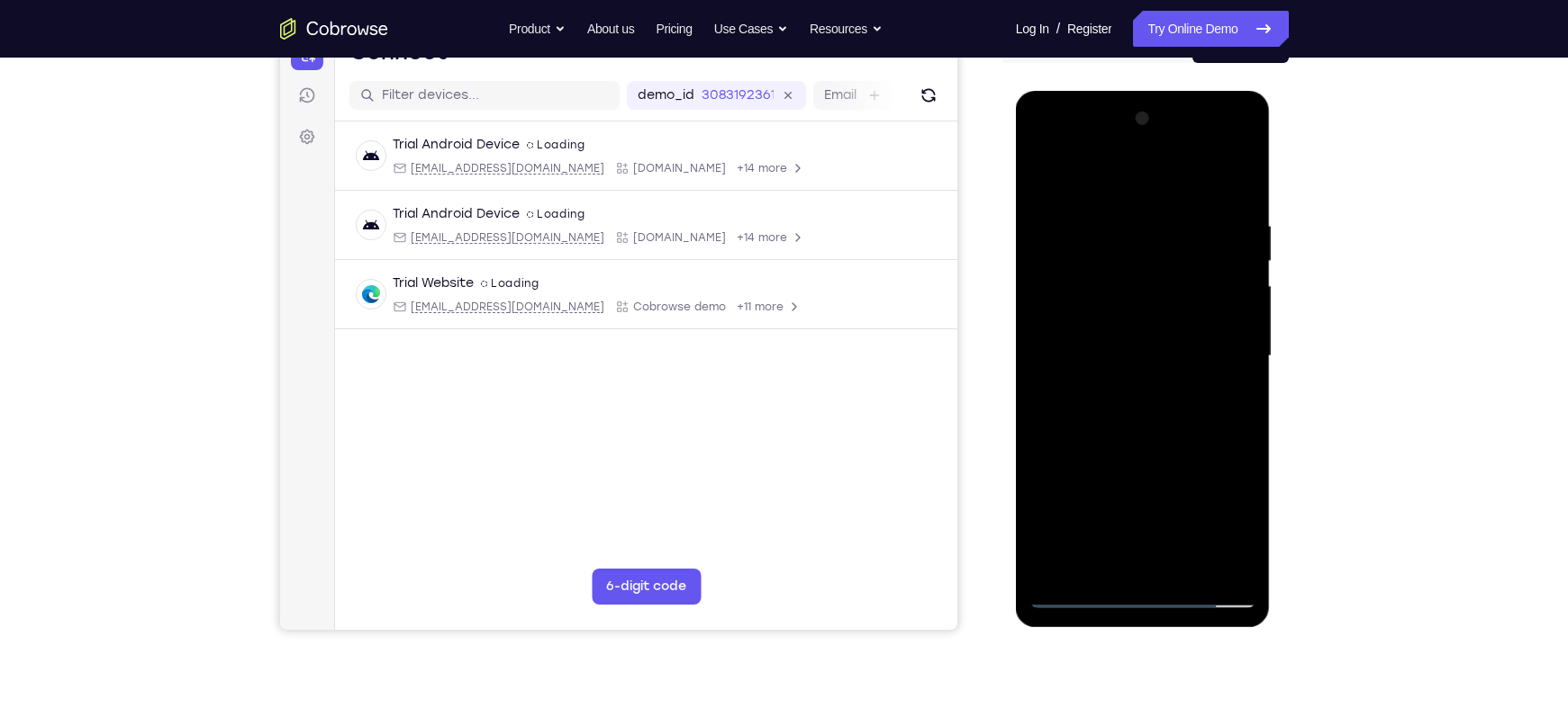
drag, startPoint x: 1135, startPoint y: 421, endPoint x: 1082, endPoint y: 137, distance: 288.9
click at [1082, 137] on div at bounding box center [1143, 356] width 227 height 504
drag, startPoint x: 1204, startPoint y: 460, endPoint x: 1197, endPoint y: 355, distance: 105.2
click at [1197, 355] on div at bounding box center [1143, 356] width 227 height 504
drag, startPoint x: 1194, startPoint y: 457, endPoint x: 1191, endPoint y: 355, distance: 102.0
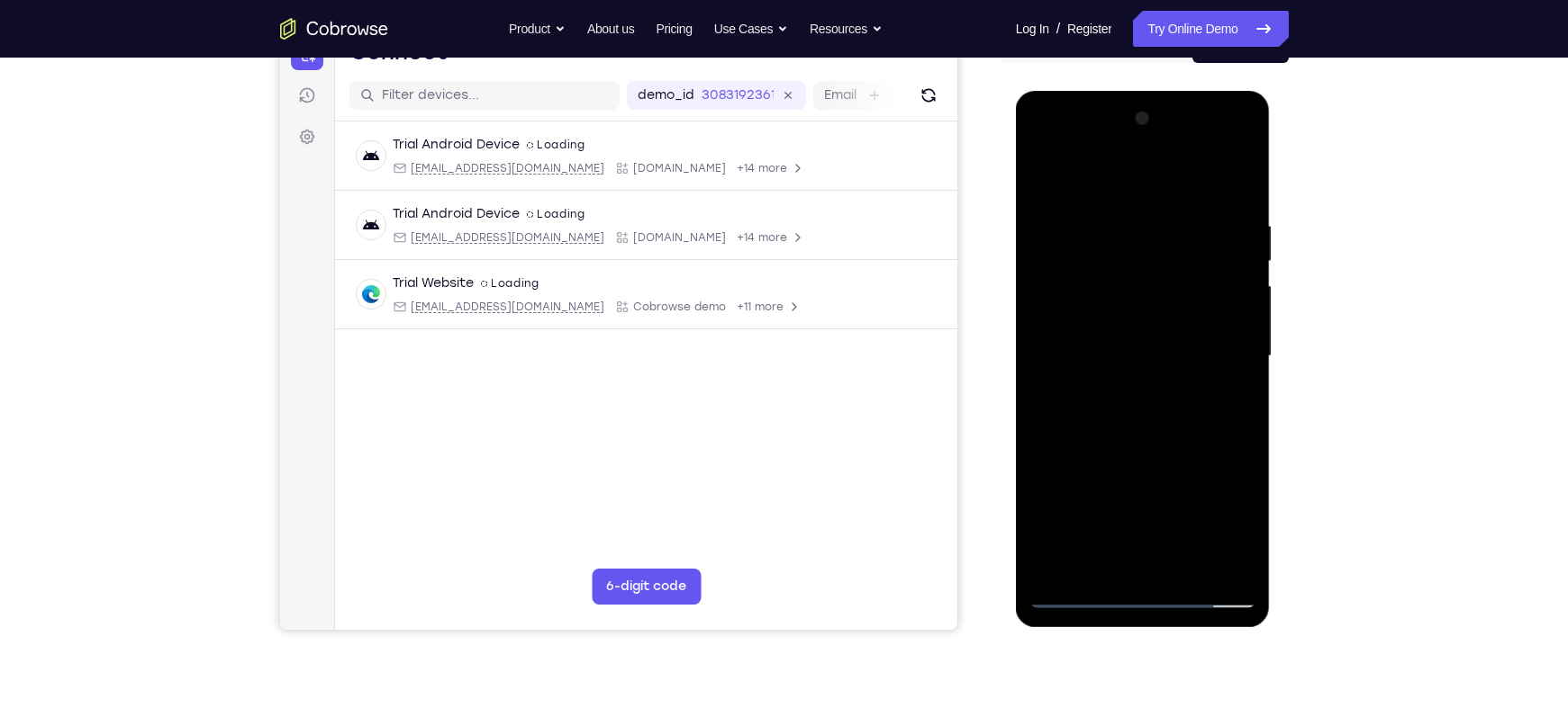
click at [1191, 355] on div at bounding box center [1143, 356] width 227 height 504
drag, startPoint x: 1168, startPoint y: 436, endPoint x: 1165, endPoint y: 327, distance: 109.0
click at [1165, 327] on div at bounding box center [1143, 356] width 227 height 504
drag, startPoint x: 1212, startPoint y: 494, endPoint x: 1203, endPoint y: 375, distance: 119.3
click at [1203, 375] on div at bounding box center [1143, 356] width 227 height 504
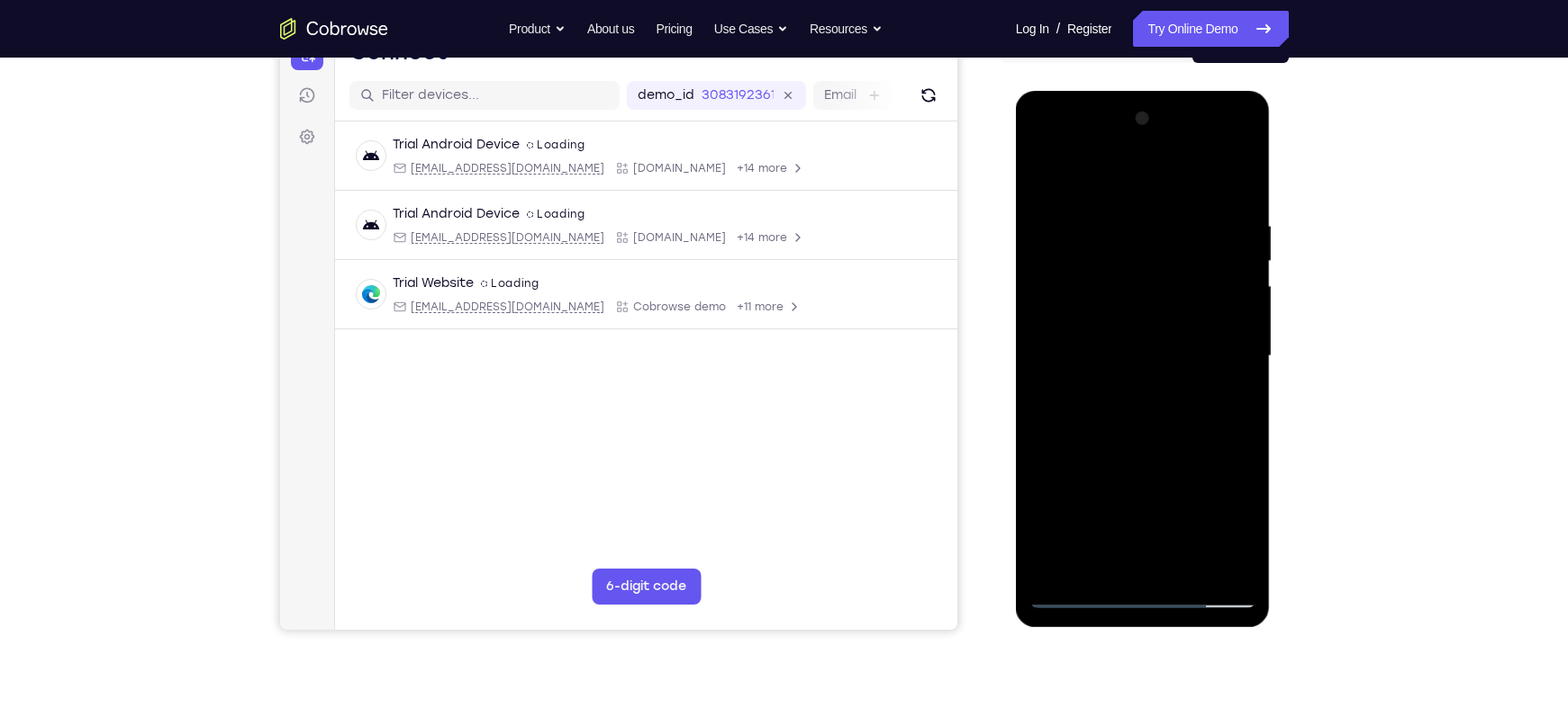
click at [1244, 350] on div at bounding box center [1143, 356] width 227 height 504
drag, startPoint x: 1189, startPoint y: 463, endPoint x: 1193, endPoint y: 250, distance: 213.0
click at [1193, 250] on div at bounding box center [1143, 356] width 227 height 504
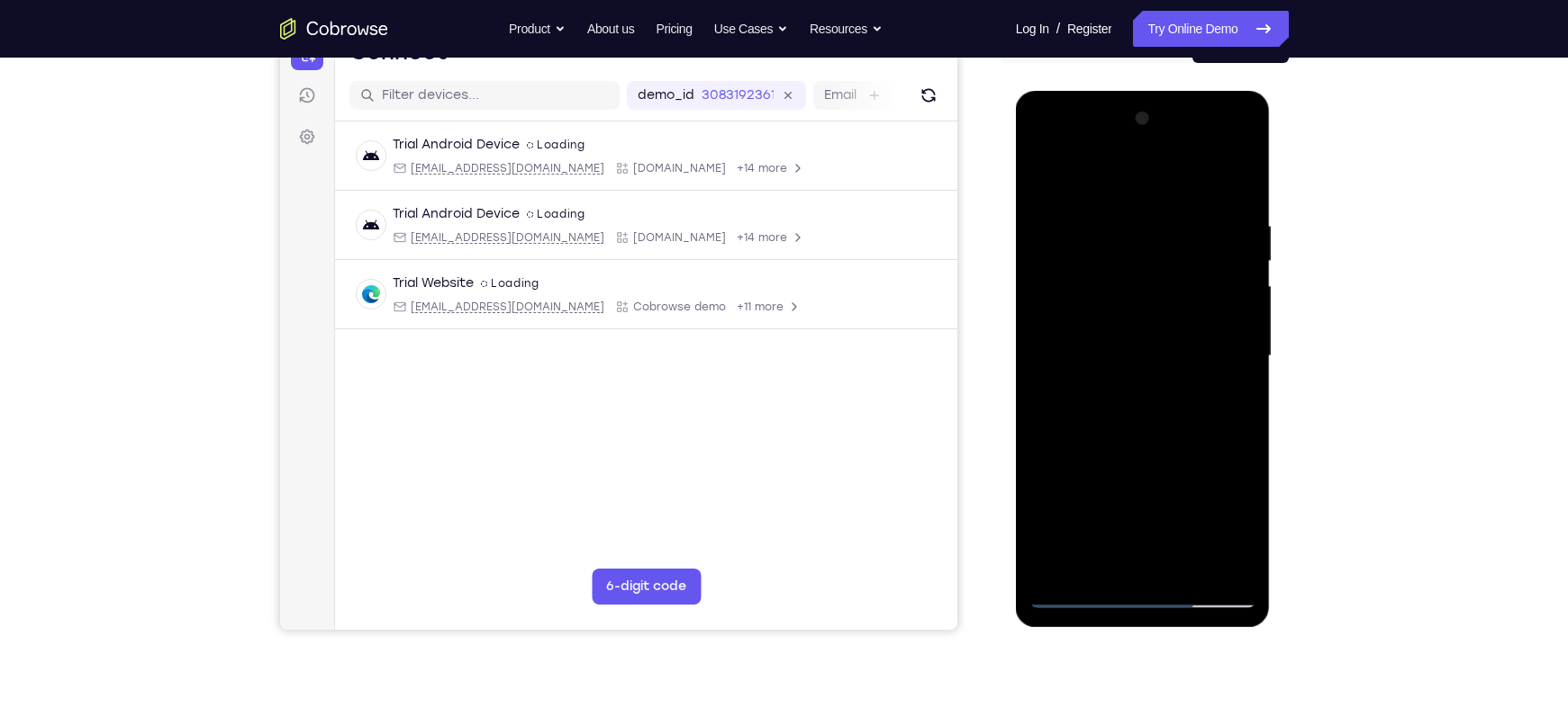
drag, startPoint x: 1205, startPoint y: 481, endPoint x: 1201, endPoint y: 276, distance: 205.0
click at [1201, 278] on div at bounding box center [1143, 356] width 227 height 504
drag, startPoint x: 1178, startPoint y: 323, endPoint x: 1176, endPoint y: 530, distance: 207.0
click at [1176, 530] on div at bounding box center [1143, 356] width 227 height 504
drag, startPoint x: 1145, startPoint y: 350, endPoint x: 1098, endPoint y: 474, distance: 132.6
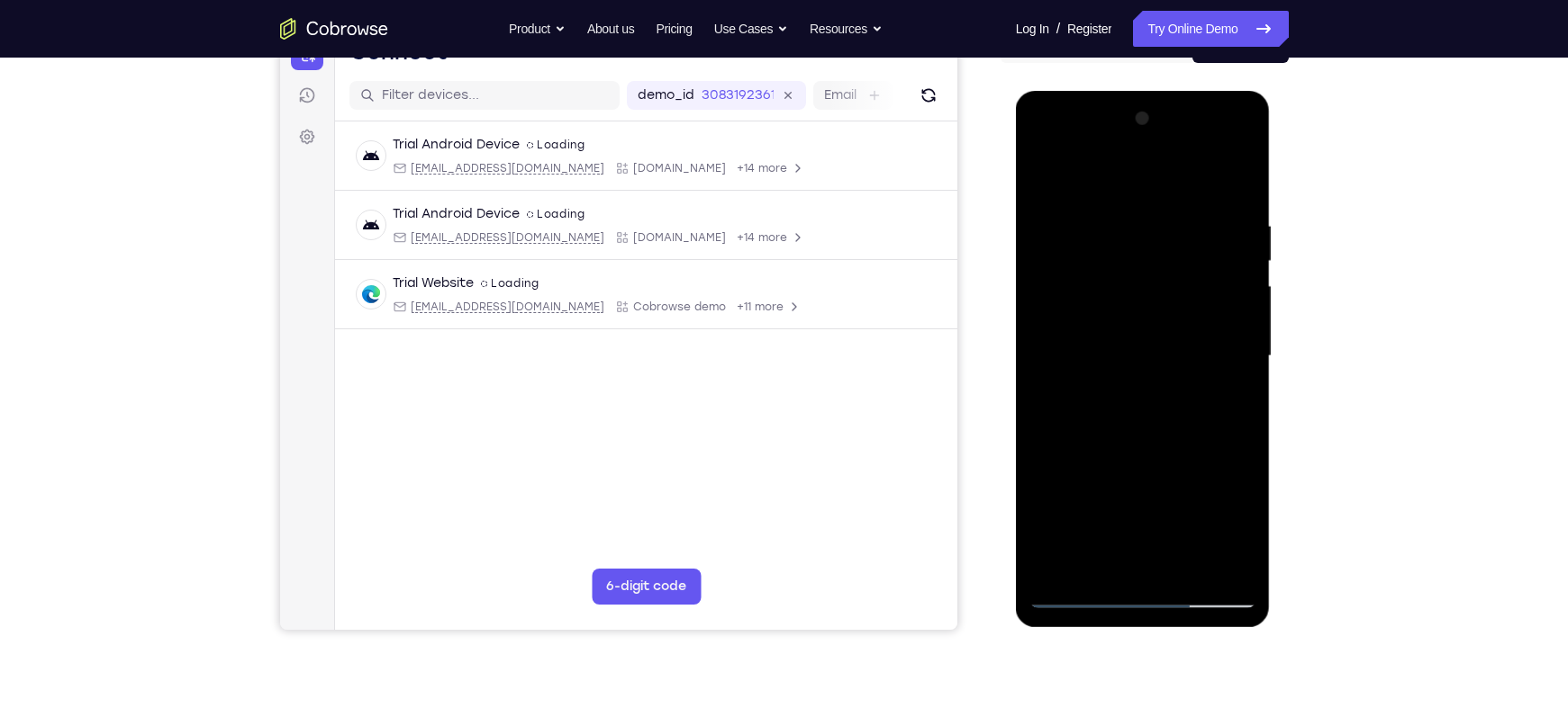
click at [1098, 474] on div at bounding box center [1143, 356] width 227 height 504
click at [1243, 395] on div at bounding box center [1143, 356] width 227 height 504
drag, startPoint x: 1198, startPoint y: 460, endPoint x: 1185, endPoint y: 255, distance: 205.4
click at [1186, 264] on div at bounding box center [1143, 356] width 227 height 504
click at [1248, 326] on div at bounding box center [1143, 356] width 227 height 504
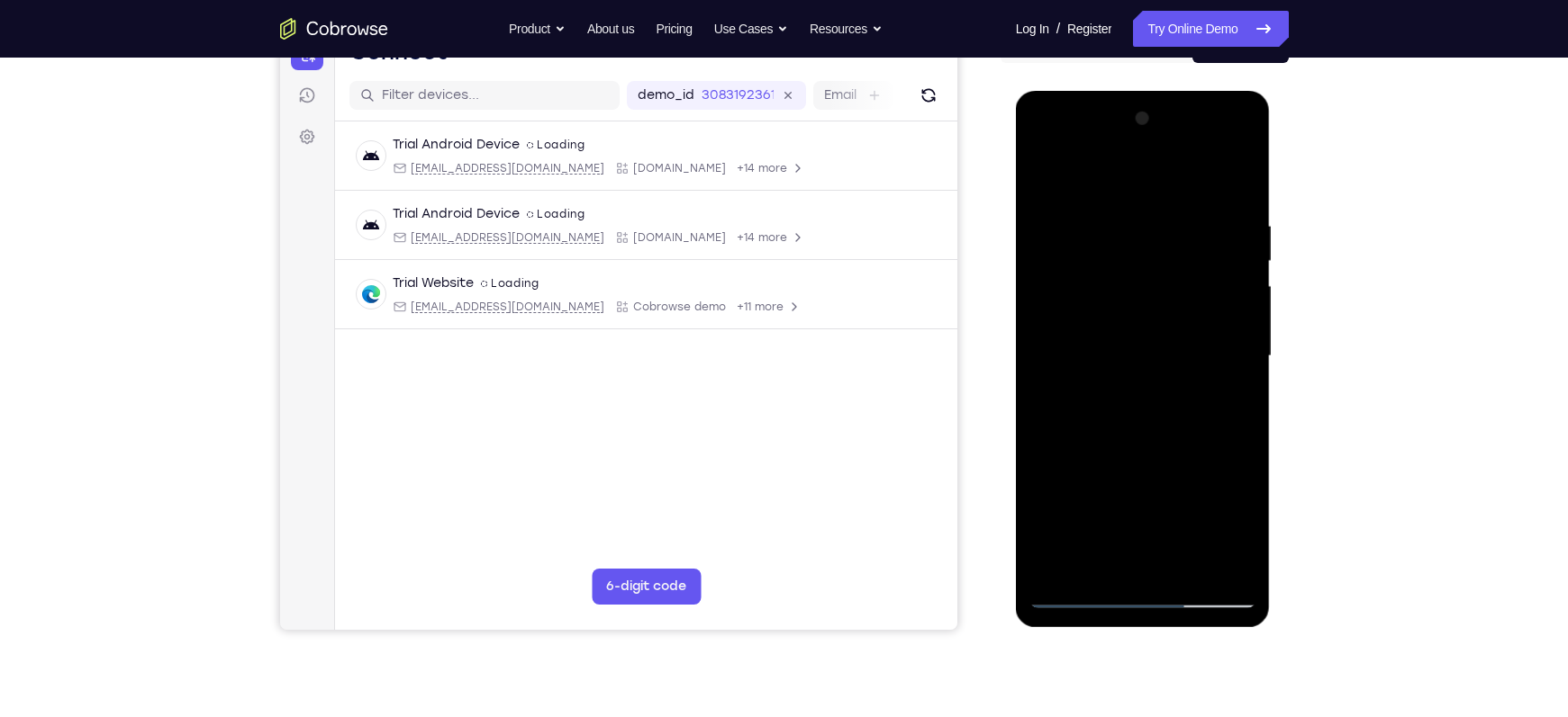
drag, startPoint x: 1193, startPoint y: 493, endPoint x: 1193, endPoint y: 236, distance: 257.0
click at [1193, 236] on div at bounding box center [1143, 356] width 227 height 504
drag, startPoint x: 1189, startPoint y: 241, endPoint x: 1131, endPoint y: 549, distance: 313.4
click at [1131, 549] on div at bounding box center [1143, 356] width 227 height 504
drag, startPoint x: 1151, startPoint y: 308, endPoint x: 1136, endPoint y: 376, distance: 69.6
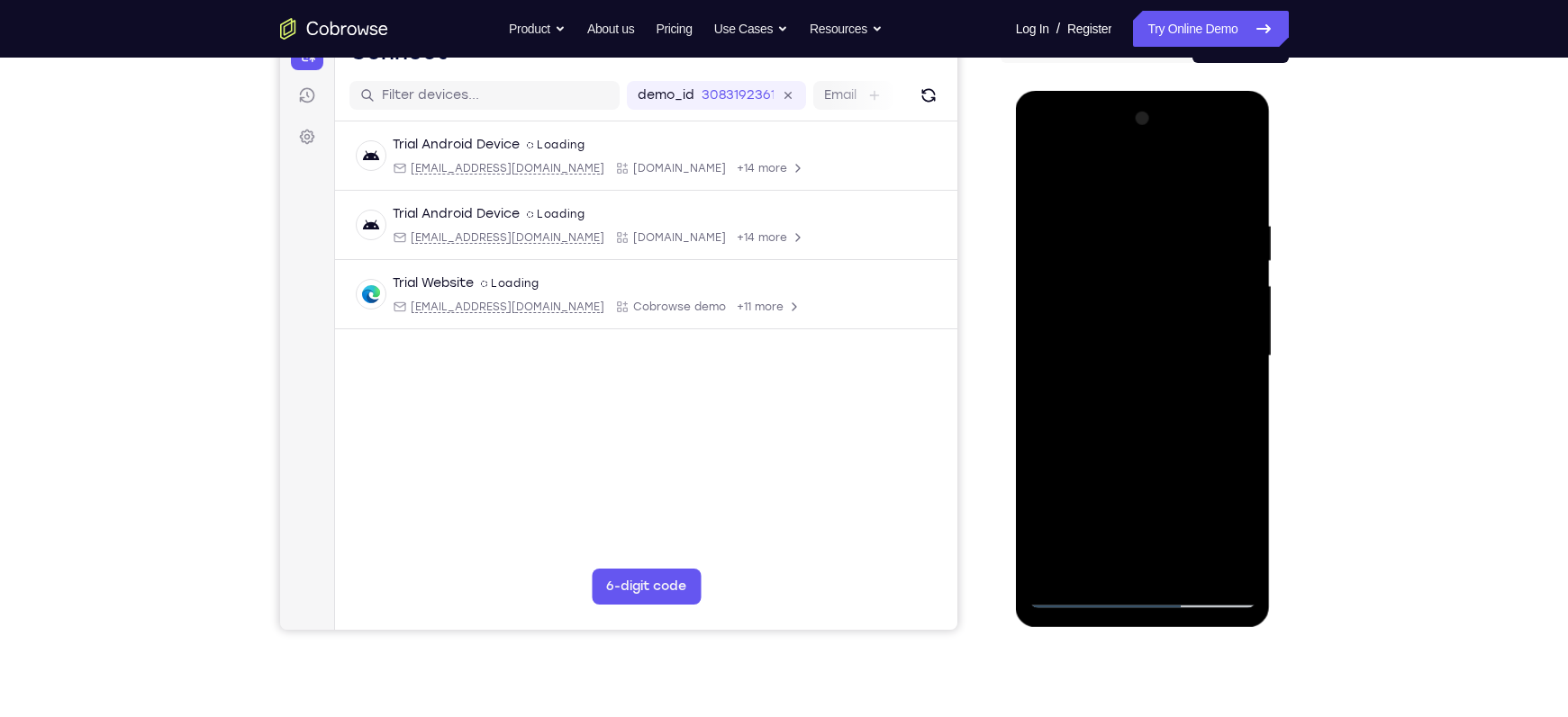
click at [1136, 376] on div at bounding box center [1143, 356] width 227 height 504
click at [1046, 381] on div at bounding box center [1143, 356] width 227 height 504
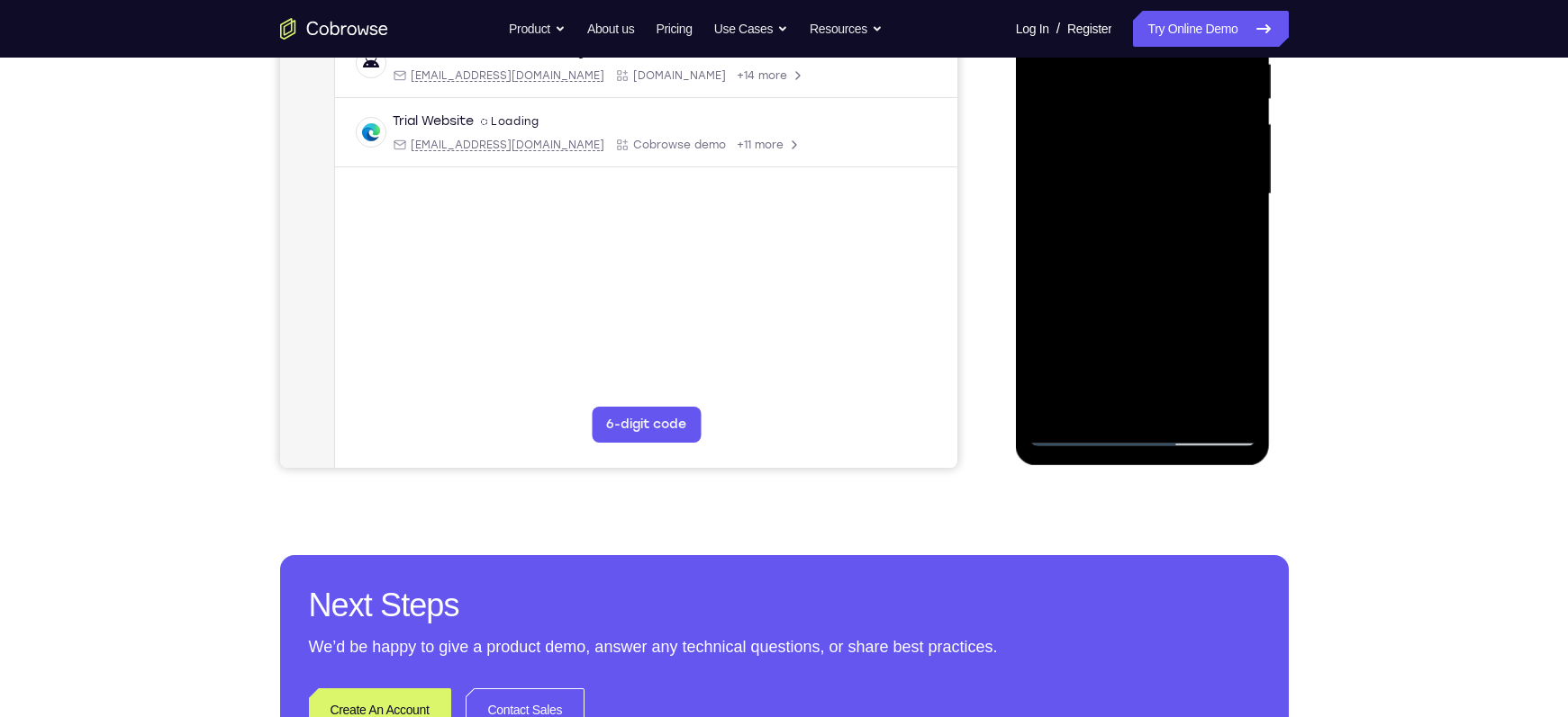
scroll to position [391, 0]
